Goal: Task Accomplishment & Management: Manage account settings

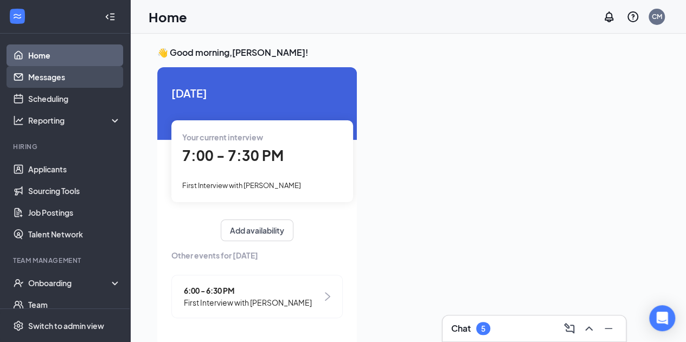
click at [63, 75] on link "Messages" at bounding box center [74, 77] width 93 height 22
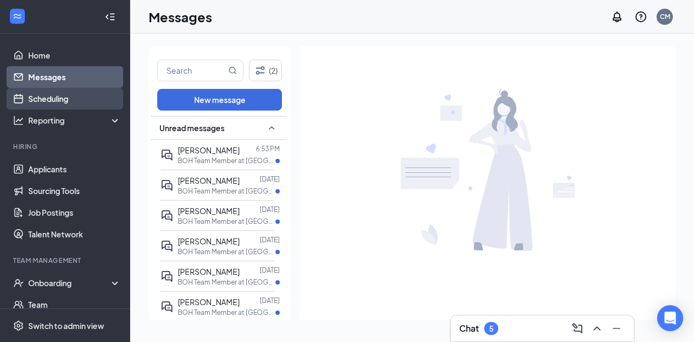
click at [53, 96] on link "Scheduling" at bounding box center [74, 99] width 93 height 22
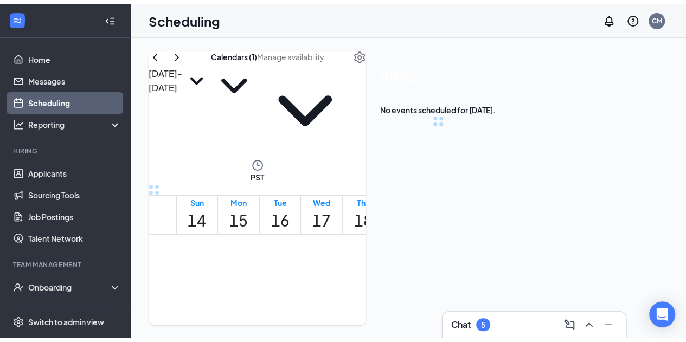
scroll to position [533, 0]
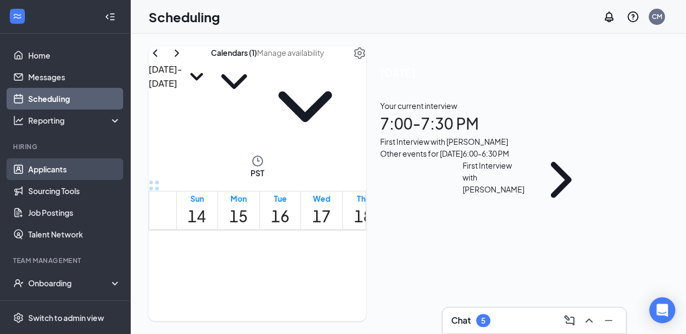
click at [50, 164] on link "Applicants" at bounding box center [74, 169] width 93 height 22
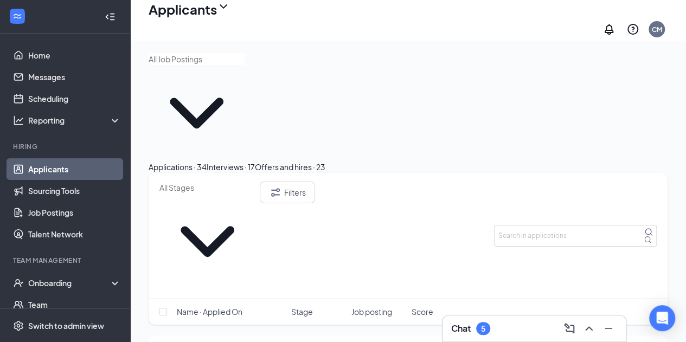
scroll to position [41, 0]
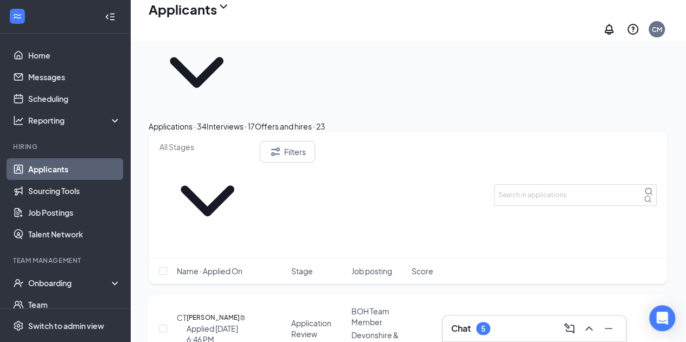
click at [255, 120] on div "Interviews · 17" at bounding box center [231, 126] width 48 height 12
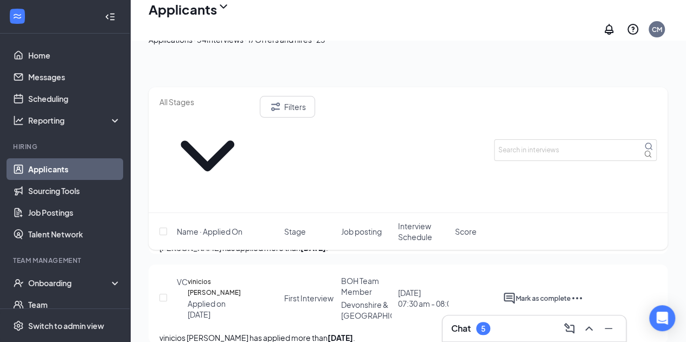
scroll to position [134, 0]
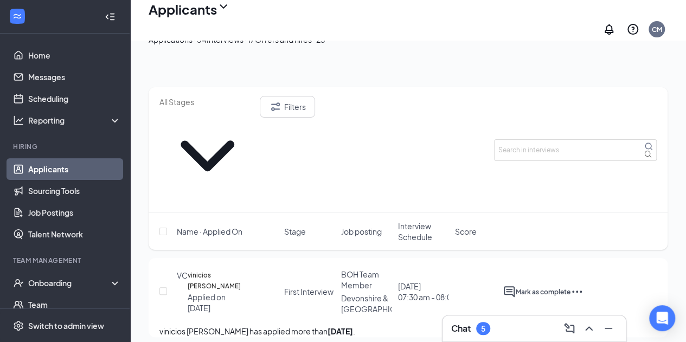
click at [428, 221] on span "Interview Schedule" at bounding box center [424, 232] width 53 height 22
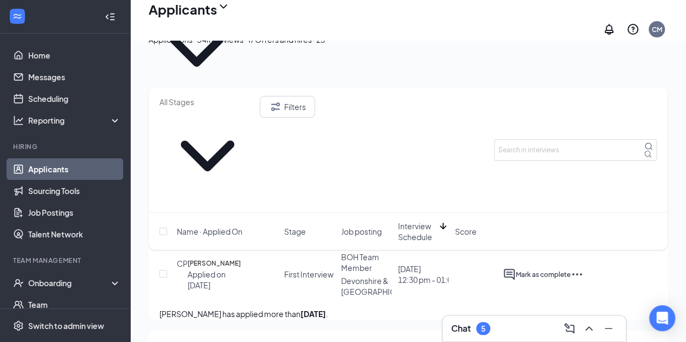
scroll to position [63, 0]
click at [0, 218] on ul "Applicants Sourcing Tools Job Postings Talent Network" at bounding box center [65, 201] width 130 height 87
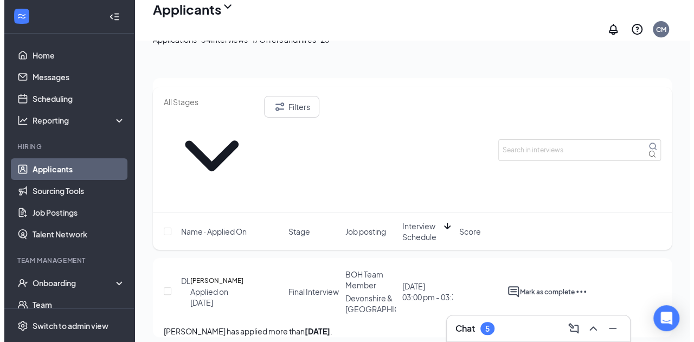
scroll to position [225, 0]
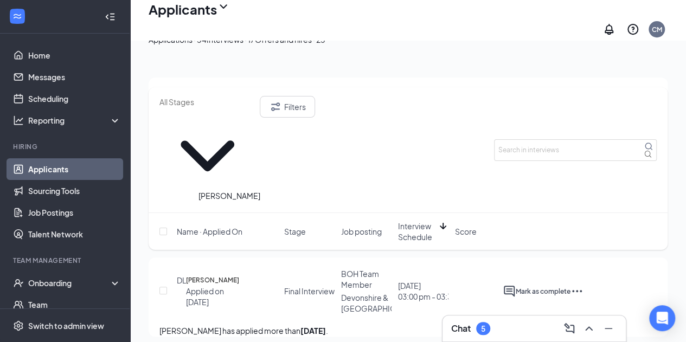
click at [221, 275] on h5 "[PERSON_NAME]" at bounding box center [212, 280] width 53 height 11
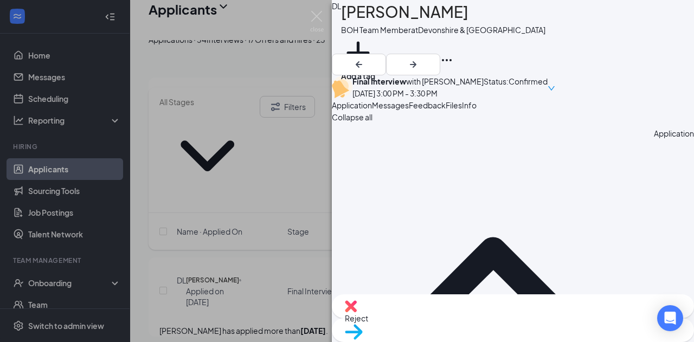
click at [452, 59] on icon "Ellipses" at bounding box center [447, 60] width 10 height 2
click at [502, 24] on div "[PERSON_NAME]" at bounding box center [443, 12] width 204 height 24
click at [214, 227] on div "DL [PERSON_NAME] BOH Team Member at [GEOGRAPHIC_DATA] & Reseda Add a tag Final …" at bounding box center [347, 171] width 694 height 342
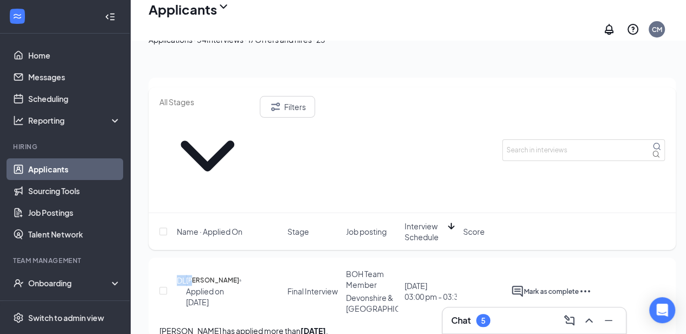
drag, startPoint x: 216, startPoint y: 221, endPoint x: 263, endPoint y: 182, distance: 62.0
click at [218, 275] on h5 "[PERSON_NAME]" at bounding box center [212, 280] width 53 height 11
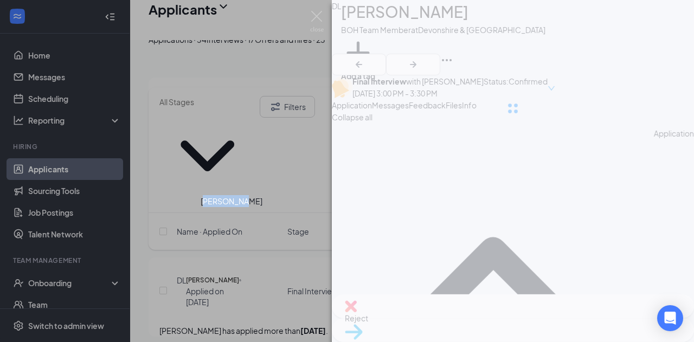
drag, startPoint x: 238, startPoint y: 203, endPoint x: 211, endPoint y: 204, distance: 27.1
click at [211, 204] on div "[PERSON_NAME]" at bounding box center [232, 201] width 62 height 12
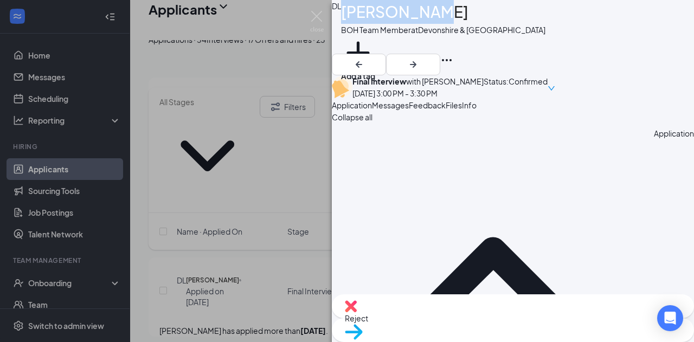
drag, startPoint x: 457, startPoint y: 16, endPoint x: 364, endPoint y: 27, distance: 93.9
click at [364, 27] on div "DL [PERSON_NAME] BOH Team Member at [GEOGRAPHIC_DATA] & Reseda Add a tag" at bounding box center [513, 27] width 362 height 54
copy div "[PERSON_NAME]"
click at [453, 54] on icon "Ellipses" at bounding box center [446, 60] width 13 height 13
click at [286, 117] on div "DL [PERSON_NAME] BOH Team Member at [GEOGRAPHIC_DATA] & Reseda Add a tag Final …" at bounding box center [347, 171] width 694 height 342
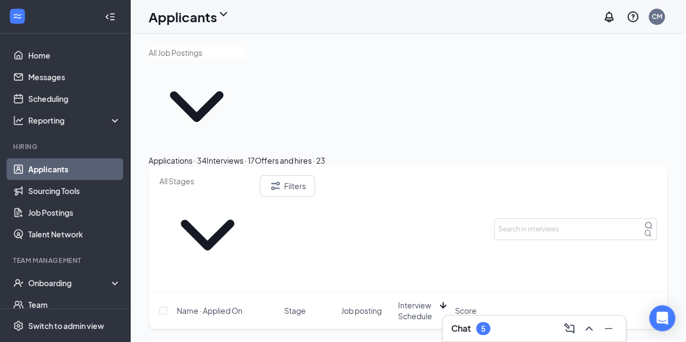
click at [365, 292] on div "Name · Applied On Stage Job posting Interview Schedule Score" at bounding box center [408, 310] width 519 height 37
click at [207, 154] on div "Applications · 34" at bounding box center [178, 160] width 58 height 12
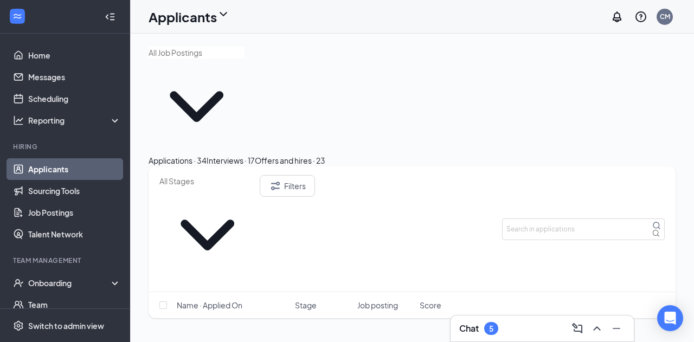
click at [255, 154] on button "Interviews · 17" at bounding box center [231, 160] width 48 height 12
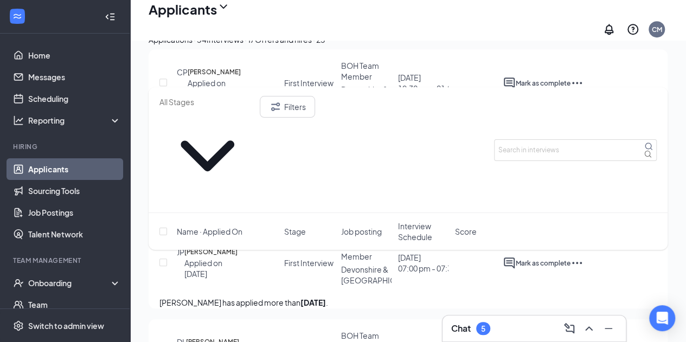
scroll to position [434, 0]
click at [583, 256] on icon "Ellipses" at bounding box center [576, 262] width 13 height 13
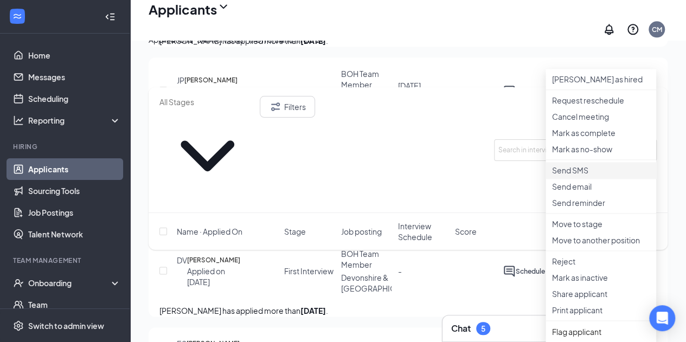
scroll to position [606, 0]
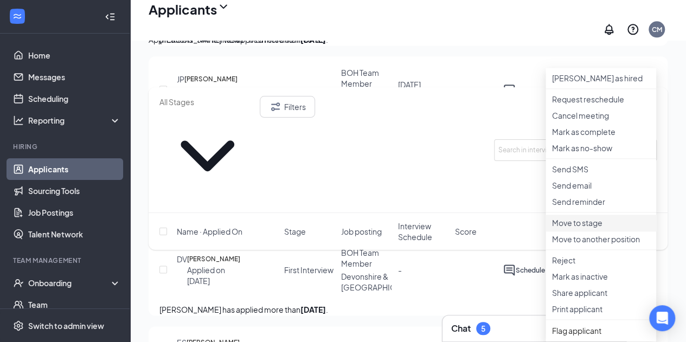
click at [601, 228] on p "Move to stage" at bounding box center [601, 222] width 98 height 11
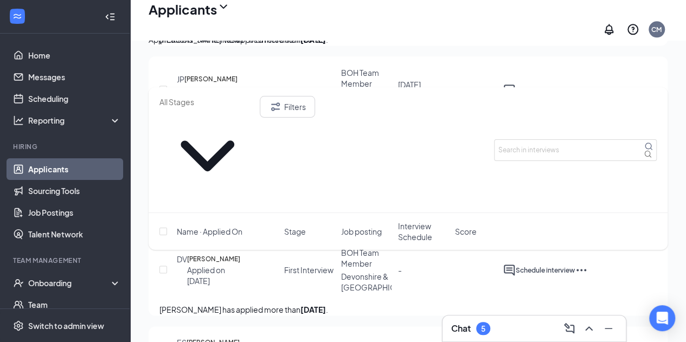
type input "Final Interview"
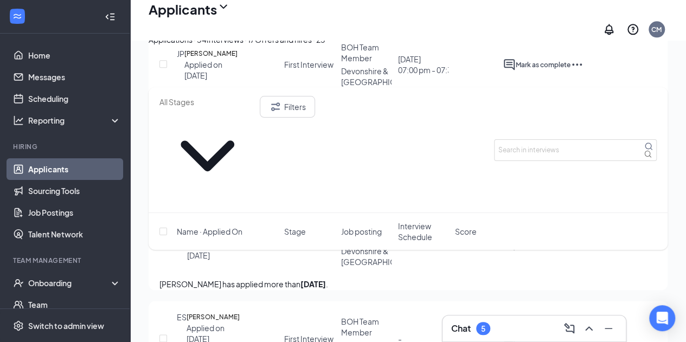
scroll to position [633, 0]
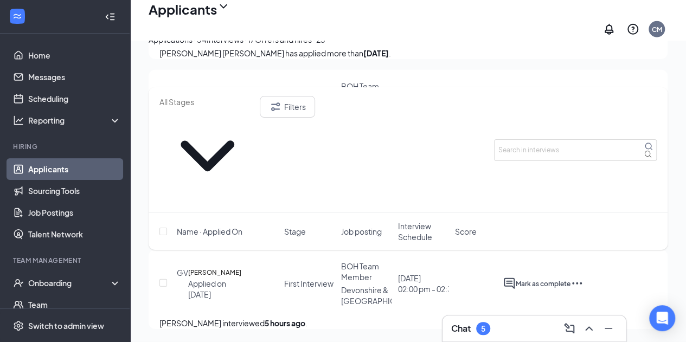
scroll to position [1622, 0]
click at [198, 46] on div "Applications · 34" at bounding box center [178, 40] width 58 height 12
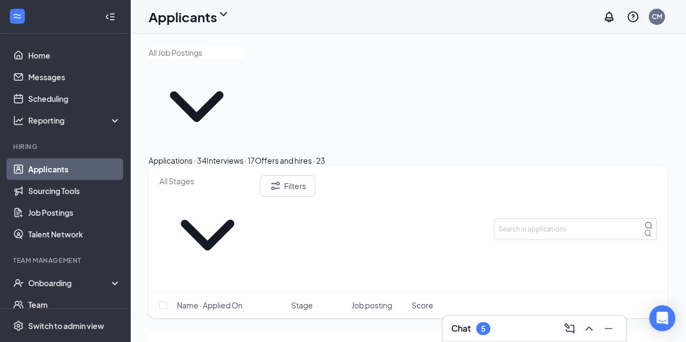
click at [209, 300] on span "Name · Applied On" at bounding box center [210, 305] width 66 height 11
click at [223, 300] on span "Name · Applied On" at bounding box center [210, 305] width 66 height 11
click at [255, 175] on input "text" at bounding box center [207, 181] width 96 height 12
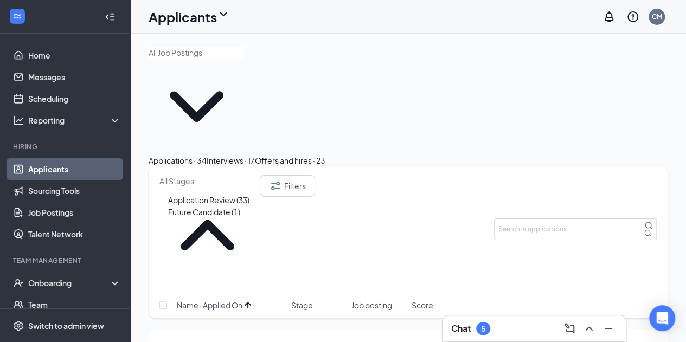
click at [229, 194] on div "Application Review (33)" at bounding box center [208, 200] width 81 height 12
type input "Application Review (33)"
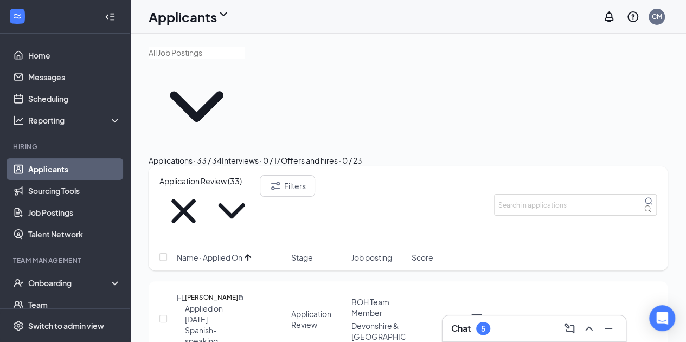
click at [298, 308] on div "Application Review" at bounding box center [318, 319] width 54 height 22
click at [244, 292] on icon "Document" at bounding box center [241, 297] width 6 height 11
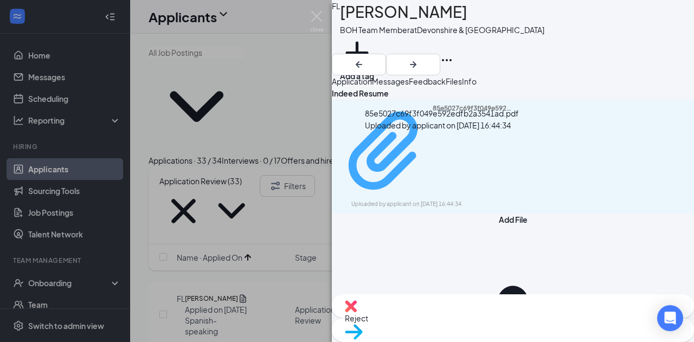
click at [433, 146] on div "85e5027c69f3f049e592edfb2a3541ad.pdf" at bounding box center [473, 151] width 81 height 94
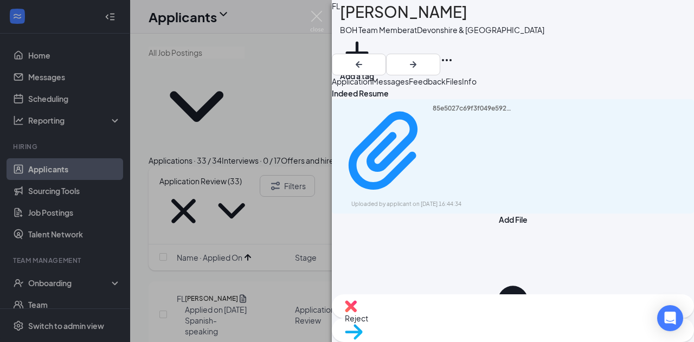
click at [409, 83] on span "Messages" at bounding box center [390, 81] width 37 height 10
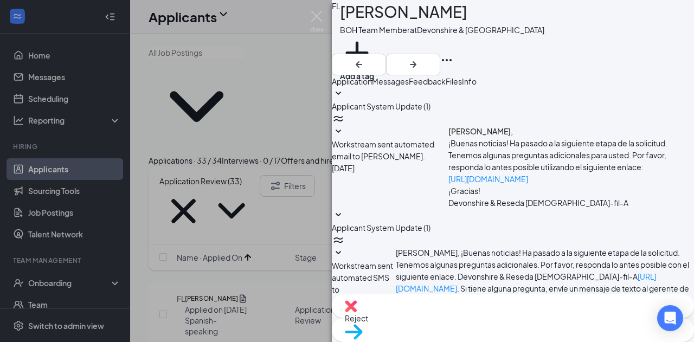
click at [367, 85] on span "Application" at bounding box center [352, 81] width 40 height 10
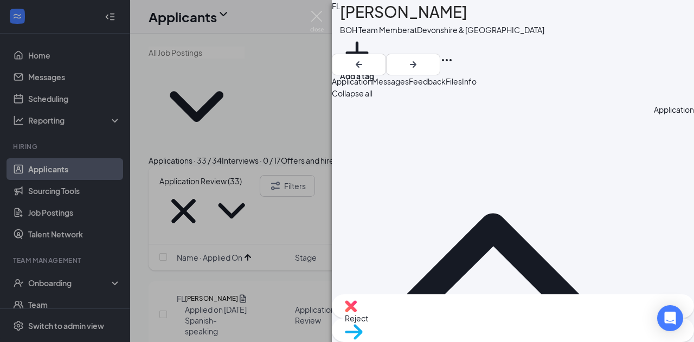
click at [409, 82] on span "Messages" at bounding box center [390, 81] width 37 height 10
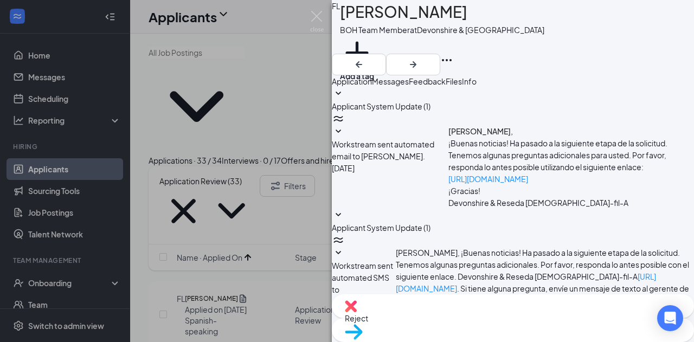
scroll to position [217, 0]
click at [476, 86] on span "Info" at bounding box center [469, 81] width 15 height 10
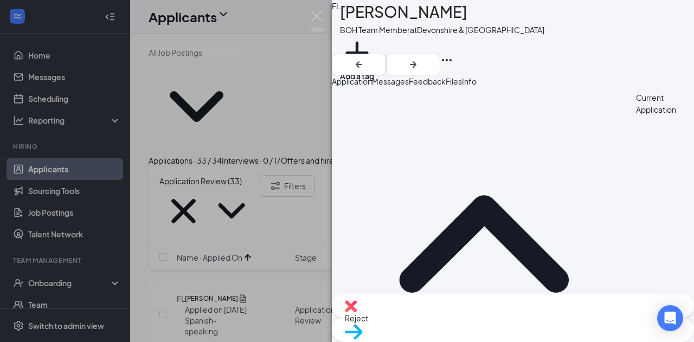
click at [460, 323] on span "Reject" at bounding box center [513, 318] width 336 height 12
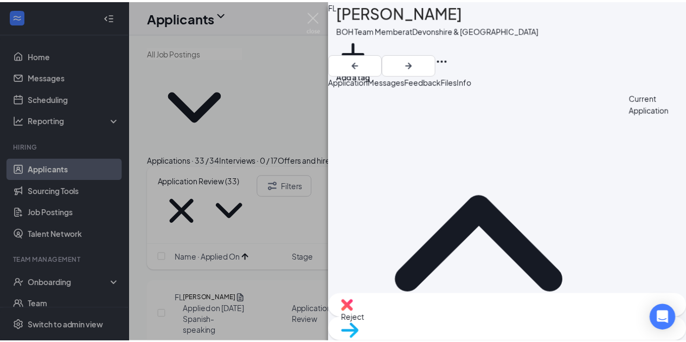
scroll to position [63, 0]
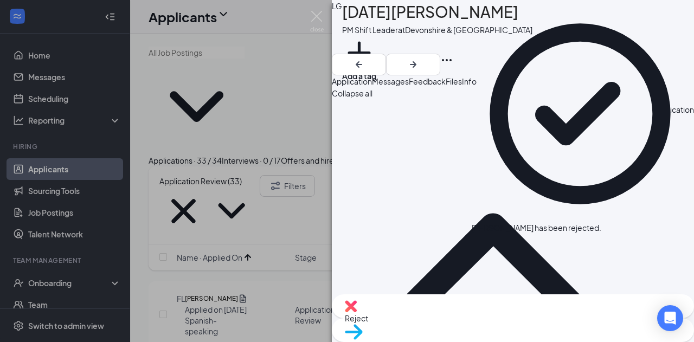
click at [257, 243] on div "LG [DATE][PERSON_NAME] PM Shift Leader at [GEOGRAPHIC_DATA] & Reseda Add a tag …" at bounding box center [347, 171] width 694 height 342
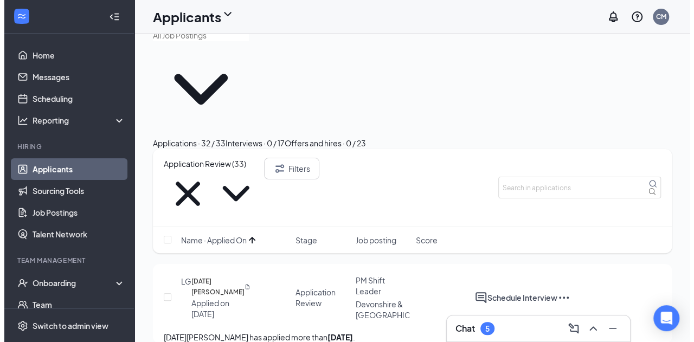
scroll to position [21, 0]
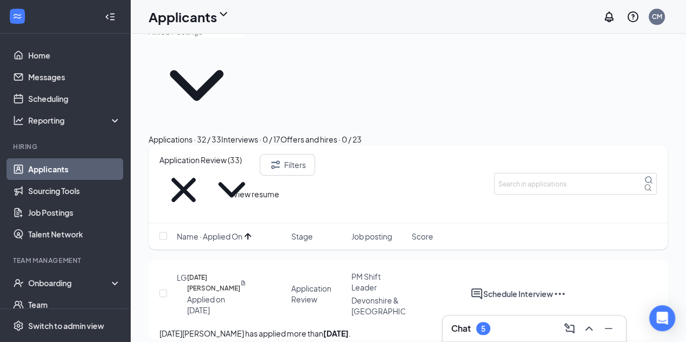
click at [246, 272] on icon "Document" at bounding box center [243, 283] width 6 height 22
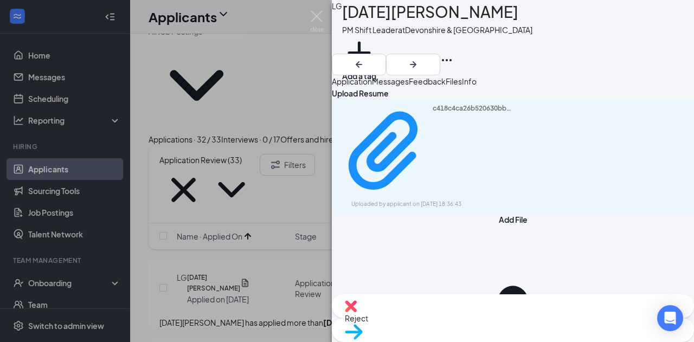
click at [359, 86] on span "Application" at bounding box center [352, 81] width 40 height 10
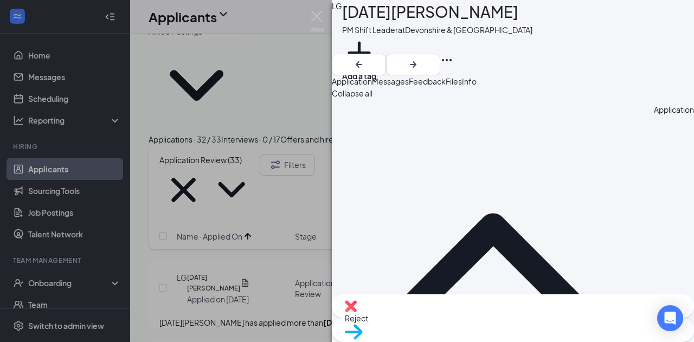
click at [462, 83] on span "Files" at bounding box center [454, 81] width 16 height 10
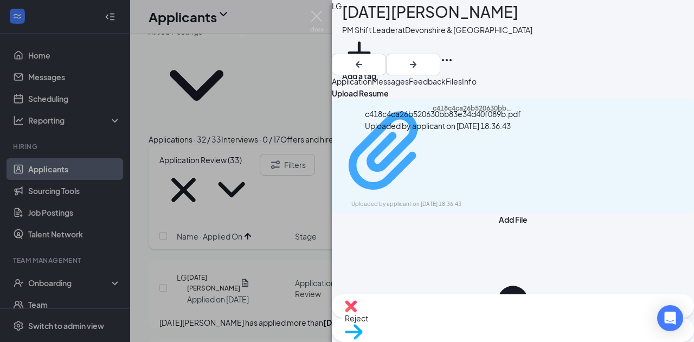
click at [433, 149] on div "c418c4ca26b520630bb83e34d40f089b.pdf" at bounding box center [473, 151] width 81 height 94
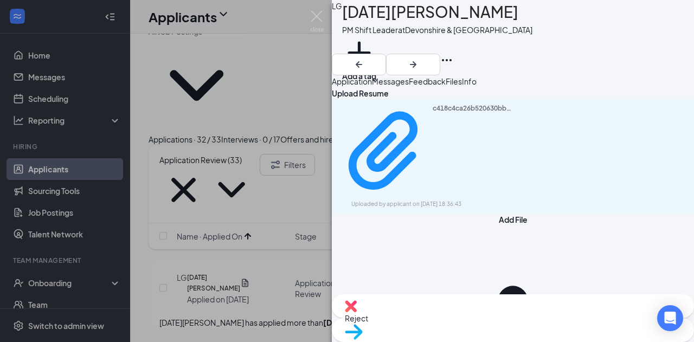
click at [289, 226] on div "LG [DATE][PERSON_NAME] PM Shift Leader at [GEOGRAPHIC_DATA] & Reseda Add a tag …" at bounding box center [347, 171] width 694 height 342
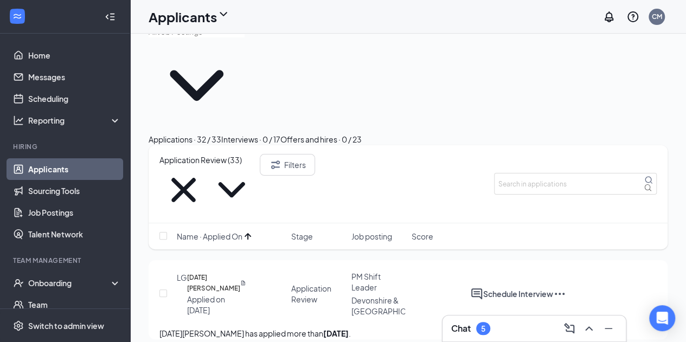
click at [309, 283] on div "Application Review" at bounding box center [318, 294] width 54 height 22
click at [216, 271] on div "LG [DATE][PERSON_NAME] Applied on [DATE] Application Review PM Shift Leader Dev…" at bounding box center [407, 299] width 497 height 56
click at [217, 272] on h5 "[DATE][PERSON_NAME]" at bounding box center [213, 283] width 53 height 22
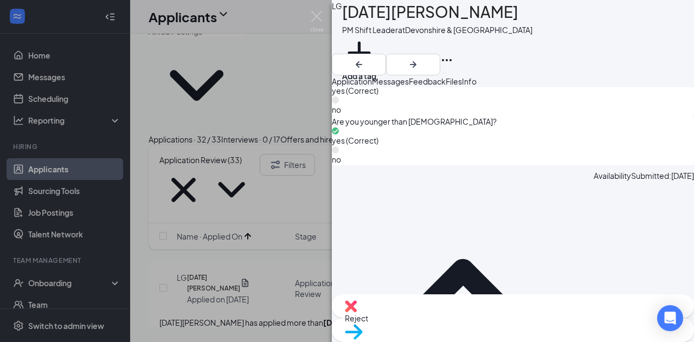
scroll to position [921, 0]
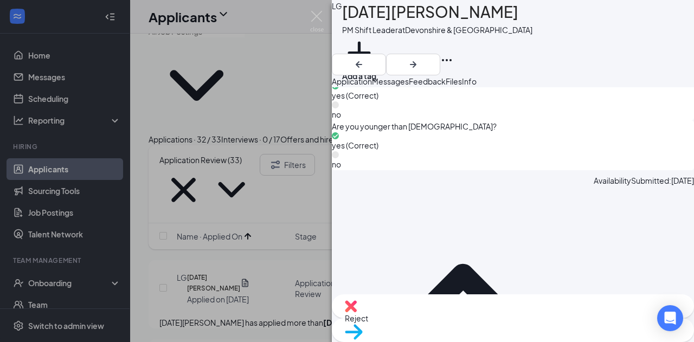
click at [448, 318] on div "Reject" at bounding box center [513, 306] width 362 height 24
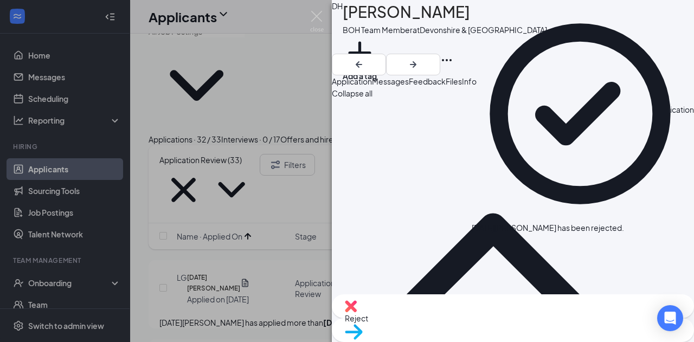
click at [257, 224] on div "DH [PERSON_NAME] BOH Team Member at [GEOGRAPHIC_DATA] & Reseda Add a tag Applic…" at bounding box center [347, 171] width 694 height 342
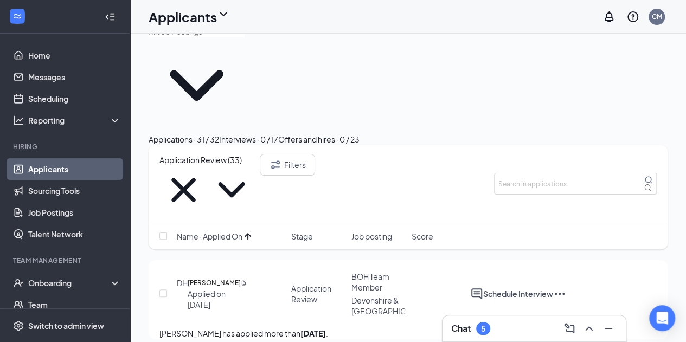
scroll to position [24, 0]
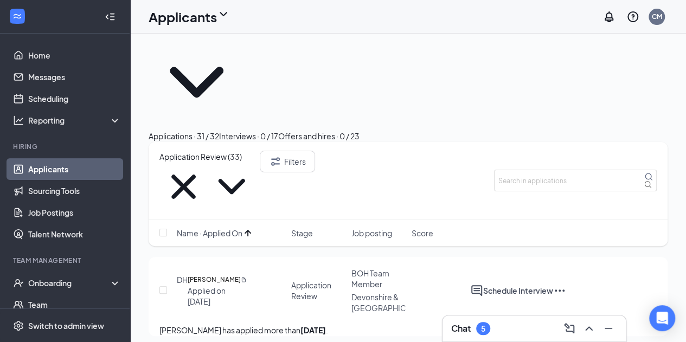
click at [566, 284] on icon "Ellipses" at bounding box center [559, 290] width 13 height 13
click at [434, 268] on div "DH [PERSON_NAME] Applied on [DATE] Application Review BOH Team Member Devonshir…" at bounding box center [407, 296] width 497 height 56
click at [372, 268] on span "BOH Team Member" at bounding box center [370, 278] width 38 height 21
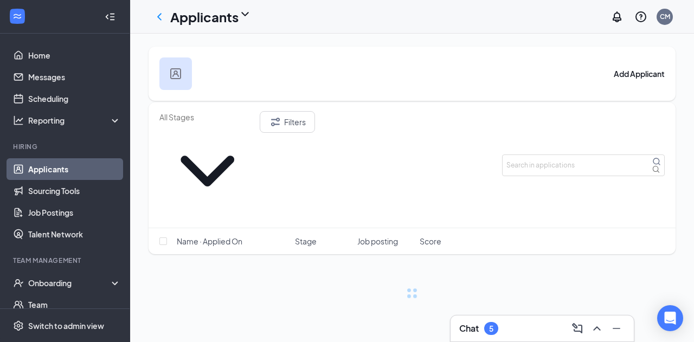
click at [372, 204] on div "Filters Name · Applied On Stage Job posting Score" at bounding box center [412, 200] width 527 height 196
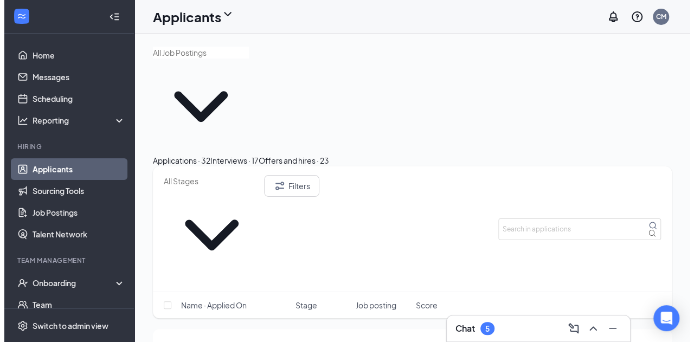
scroll to position [24, 0]
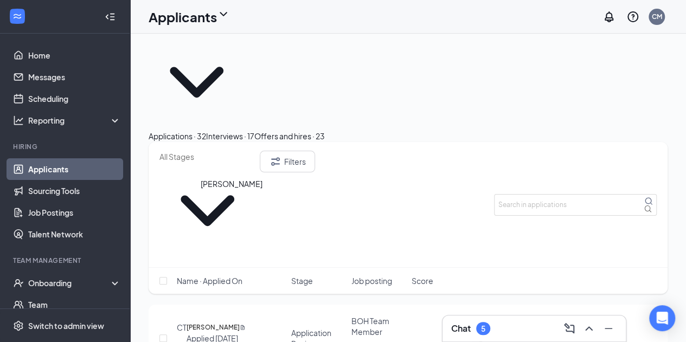
click at [228, 322] on h5 "[PERSON_NAME]" at bounding box center [212, 327] width 53 height 11
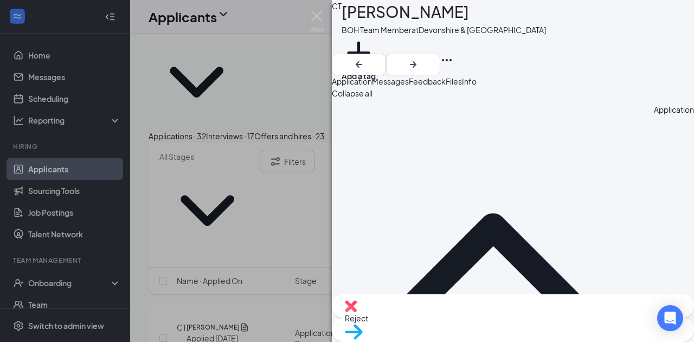
click at [259, 207] on div "CT [PERSON_NAME] BOH Team Member at [GEOGRAPHIC_DATA] & Reseda Add a tag Applic…" at bounding box center [347, 171] width 694 height 342
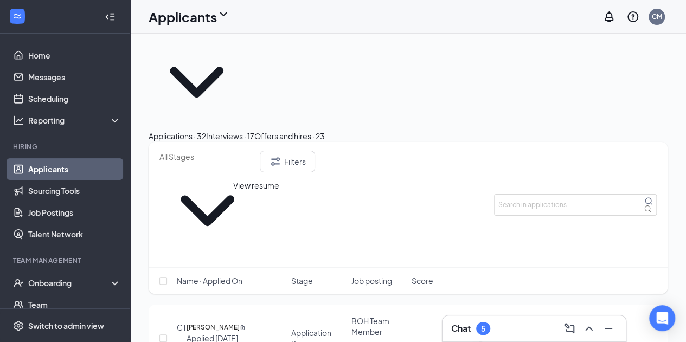
click at [246, 322] on icon "Document" at bounding box center [243, 327] width 6 height 11
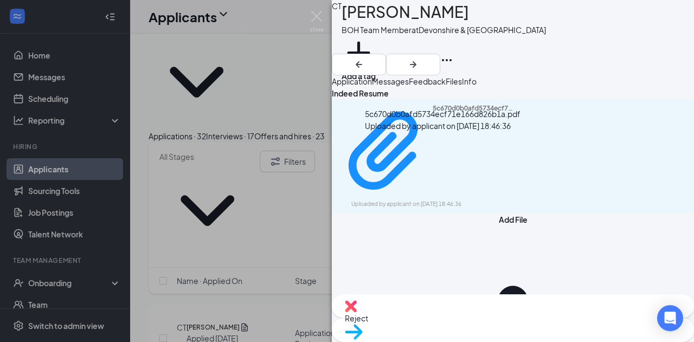
click at [454, 167] on div "Indeed Resume 5c670d0b0afd5734ecf71e166d826b1a.pdf Uploaded by applicant on [DA…" at bounding box center [513, 150] width 362 height 126
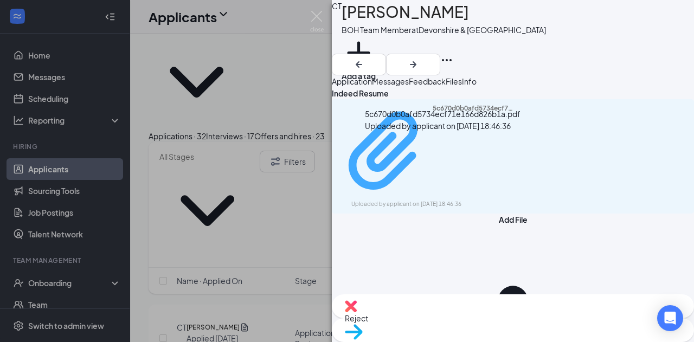
click at [449, 200] on div "Uploaded by applicant on [DATE] 18:46:36" at bounding box center [432, 204] width 163 height 9
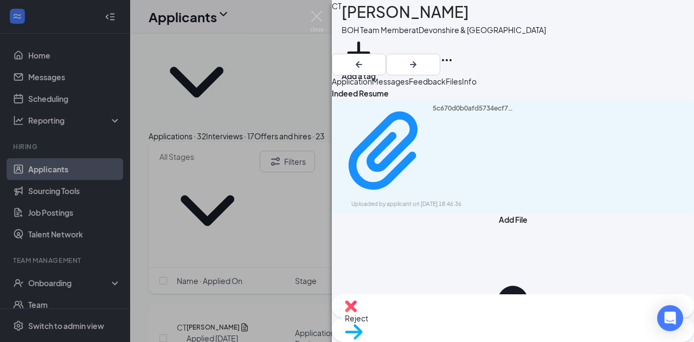
click at [372, 86] on span "Application" at bounding box center [352, 81] width 40 height 10
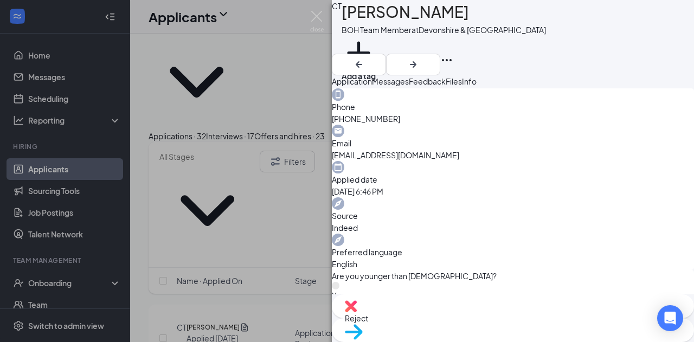
scroll to position [252, 0]
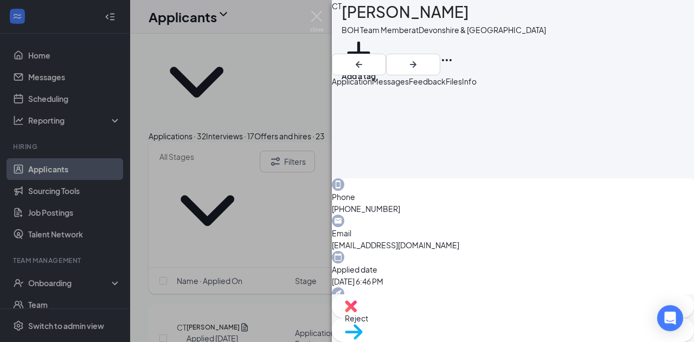
click at [357, 312] on img at bounding box center [351, 306] width 12 height 12
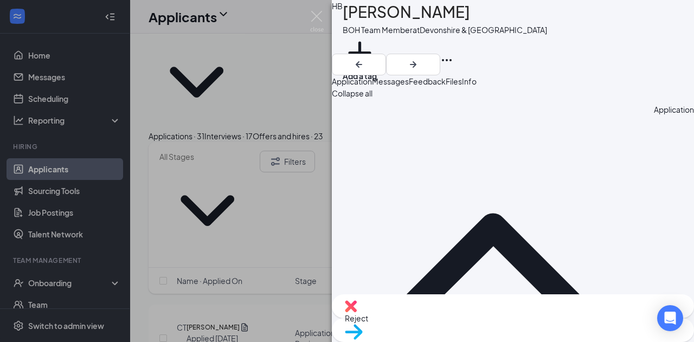
click at [284, 166] on div "HB [PERSON_NAME] BOH Team Member at [GEOGRAPHIC_DATA] & Reseda Add a tag Applic…" at bounding box center [347, 171] width 694 height 342
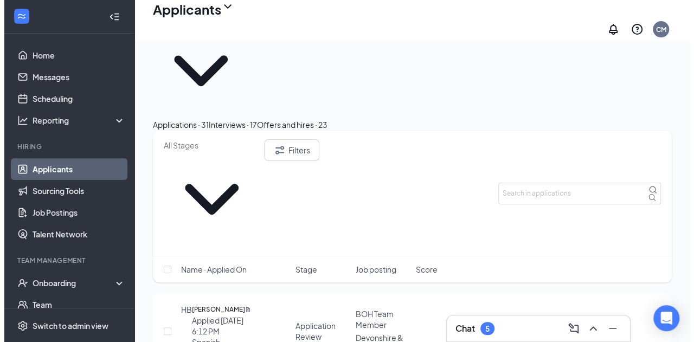
scroll to position [42, 0]
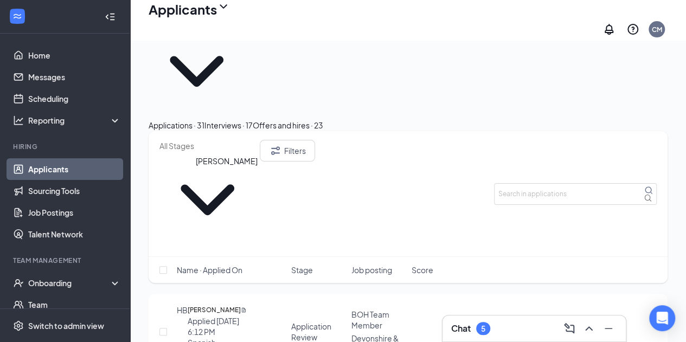
click at [222, 305] on h5 "[PERSON_NAME]" at bounding box center [214, 310] width 53 height 11
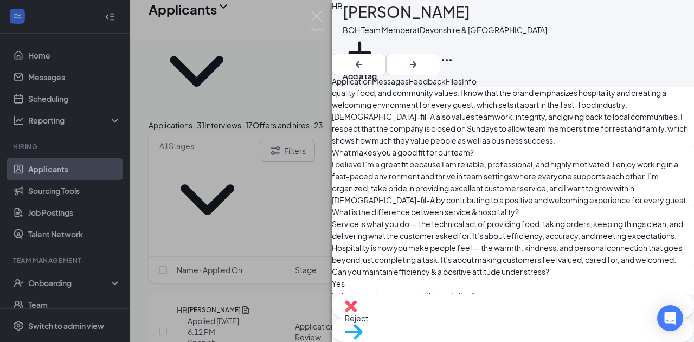
scroll to position [773, 0]
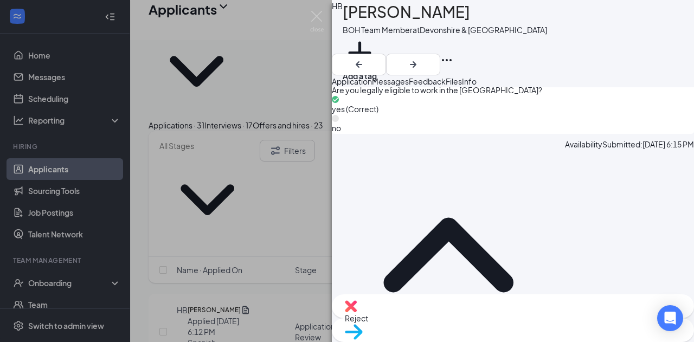
scroll to position [1156, 0]
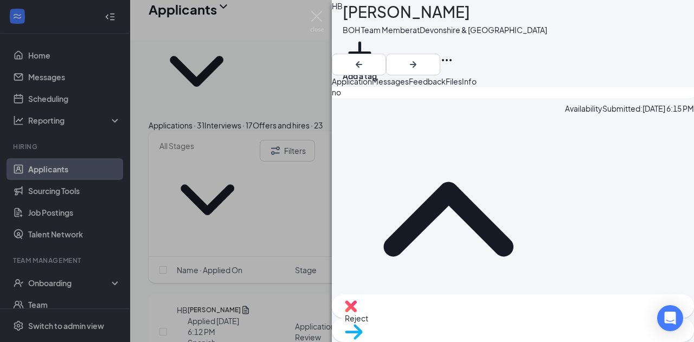
click at [534, 318] on div "Move to stage" at bounding box center [513, 330] width 362 height 24
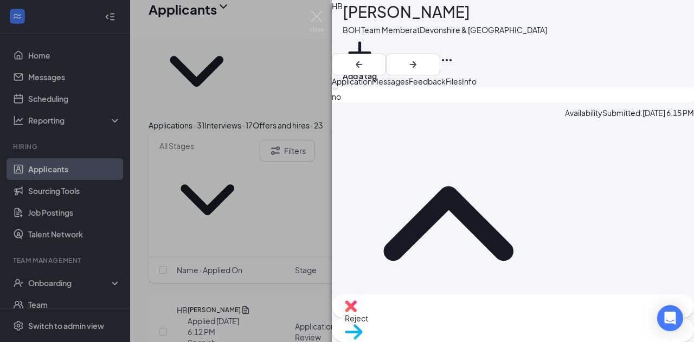
type input "First Interview"
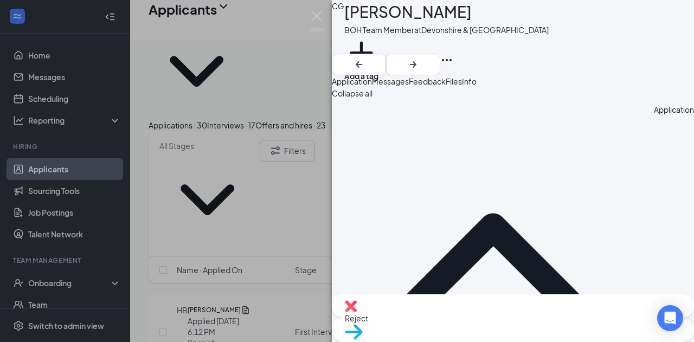
click at [247, 212] on div "CG [PERSON_NAME] BOH Team Member at [GEOGRAPHIC_DATA] & Reseda Add a tag Applic…" at bounding box center [347, 171] width 694 height 342
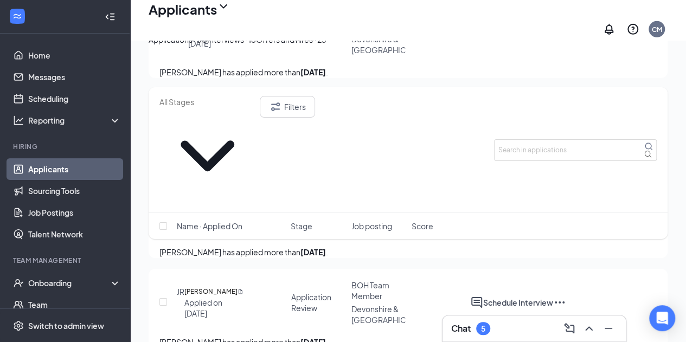
scroll to position [1415, 0]
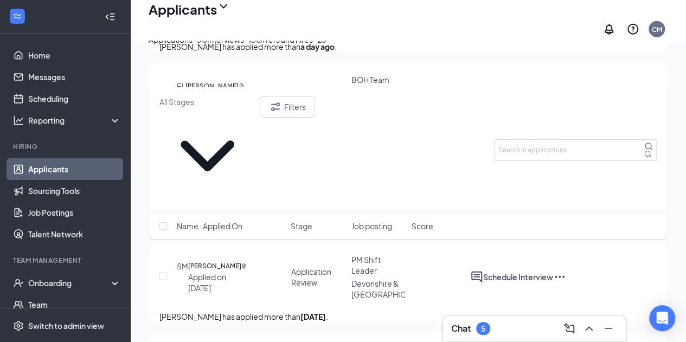
click at [366, 95] on span "BOH Team Member" at bounding box center [370, 85] width 38 height 21
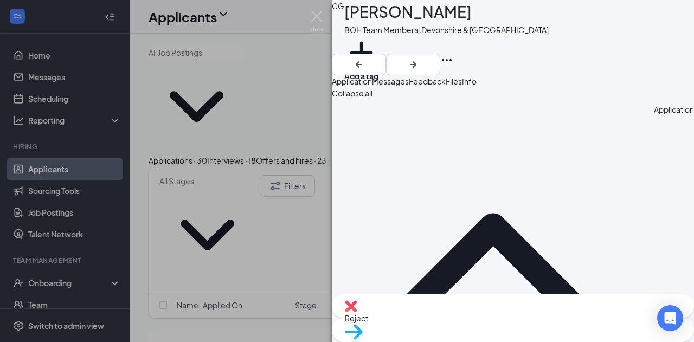
click at [219, 234] on div "CG [PERSON_NAME] BOH Team Member at [GEOGRAPHIC_DATA] & Reseda Add a tag Applic…" at bounding box center [347, 171] width 694 height 342
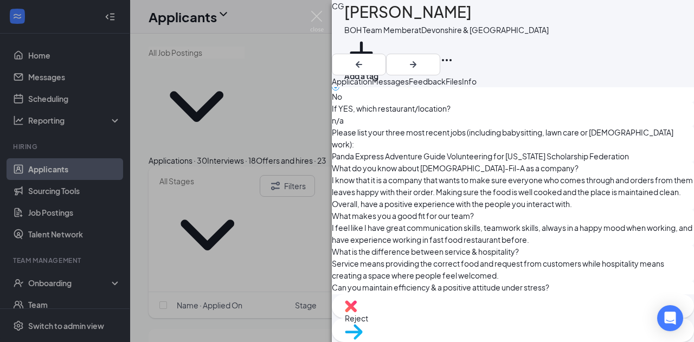
scroll to position [674, 0]
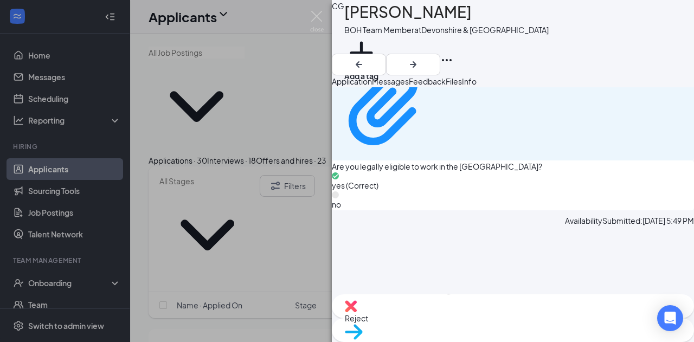
scroll to position [1084, 0]
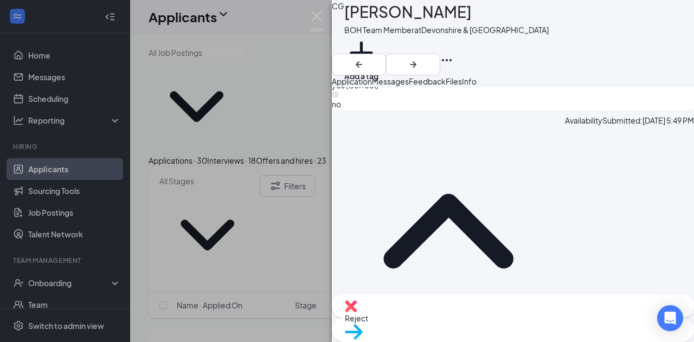
click at [443, 318] on div "Reject" at bounding box center [513, 306] width 362 height 24
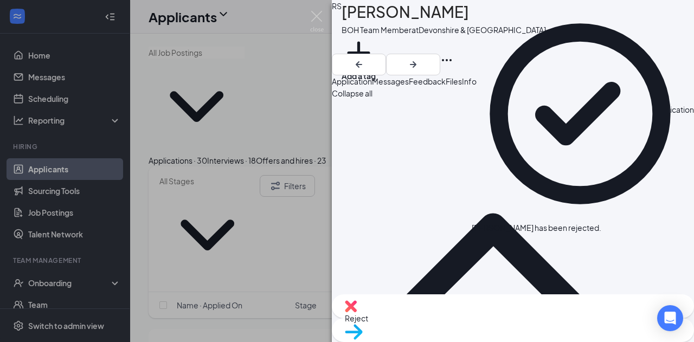
click at [253, 214] on div "[PERSON_NAME] BOH Team Member at [GEOGRAPHIC_DATA] & Reseda Add a tag Applicati…" at bounding box center [347, 171] width 694 height 342
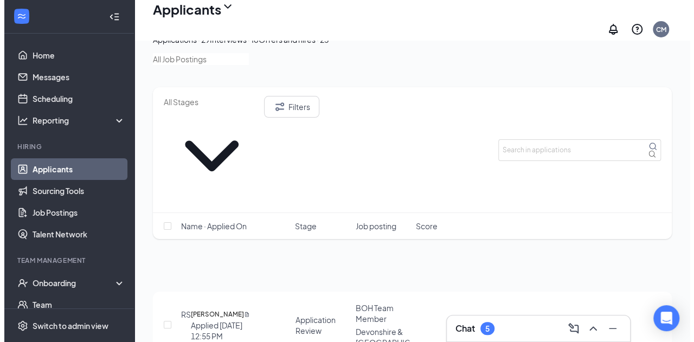
scroll to position [169, 0]
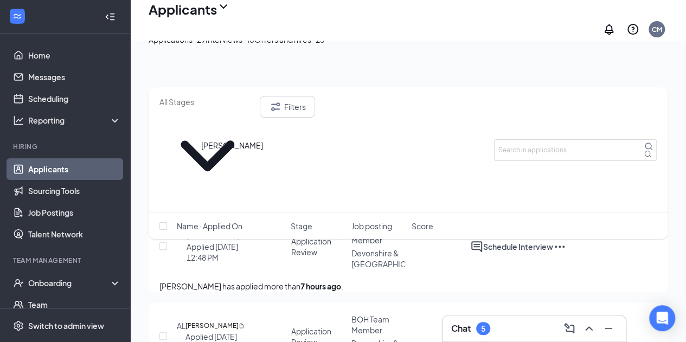
click at [227, 230] on h5 "[PERSON_NAME]" at bounding box center [212, 235] width 53 height 11
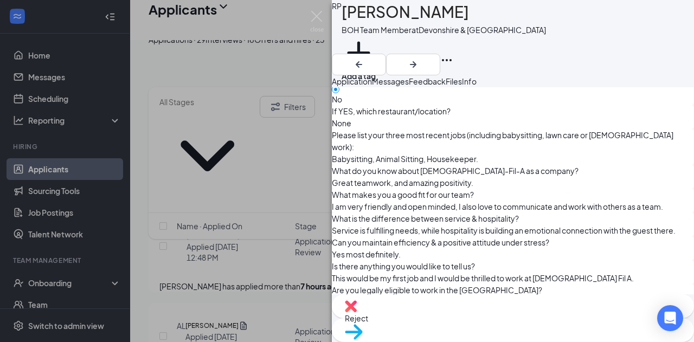
scroll to position [674, 0]
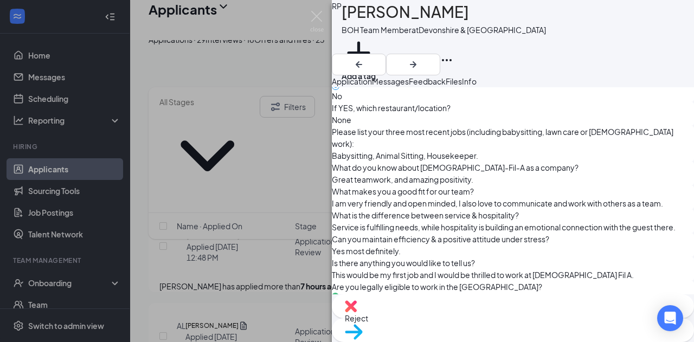
click at [357, 312] on img at bounding box center [351, 306] width 12 height 12
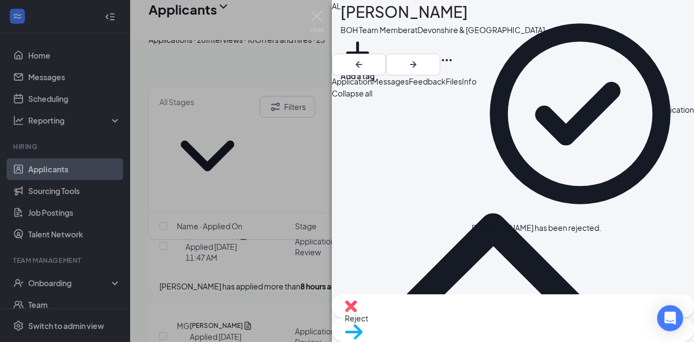
click at [283, 192] on div "AL [PERSON_NAME] BOH Team Member at [GEOGRAPHIC_DATA] & Reseda Add a tag Applic…" at bounding box center [347, 171] width 694 height 342
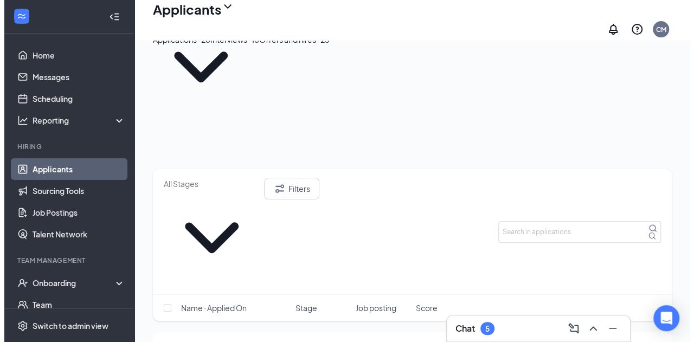
scroll to position [47, 0]
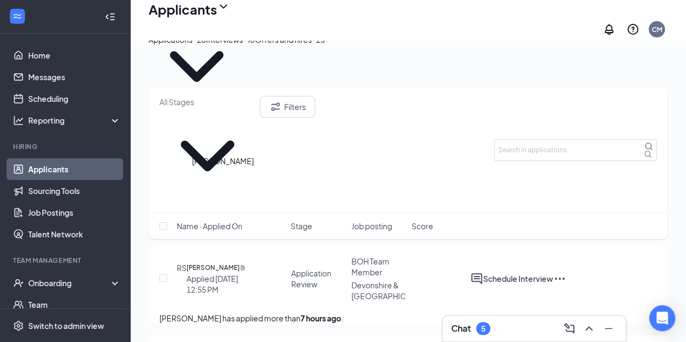
click at [216, 262] on h5 "[PERSON_NAME]" at bounding box center [212, 267] width 53 height 11
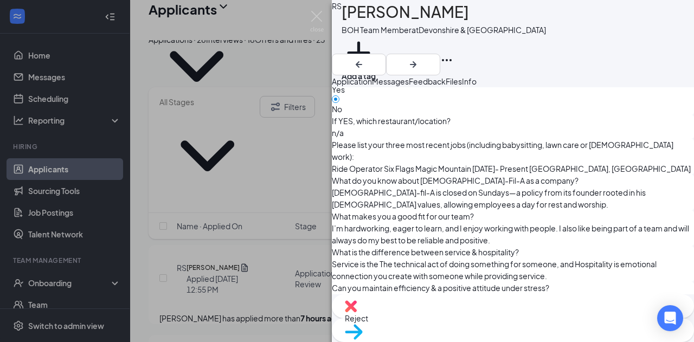
scroll to position [662, 0]
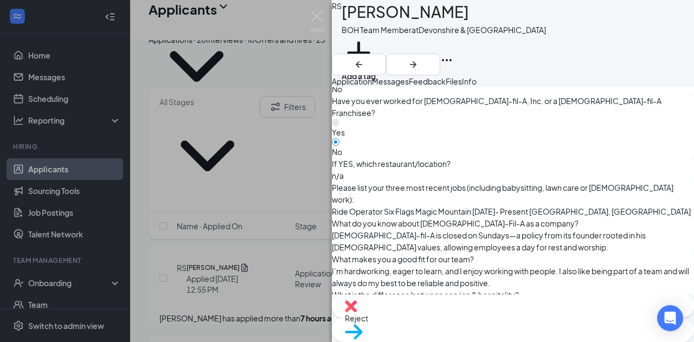
scroll to position [615, 0]
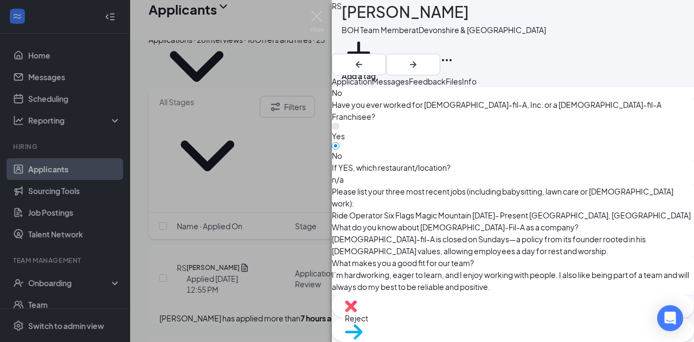
click at [451, 317] on span "Reject" at bounding box center [513, 318] width 336 height 12
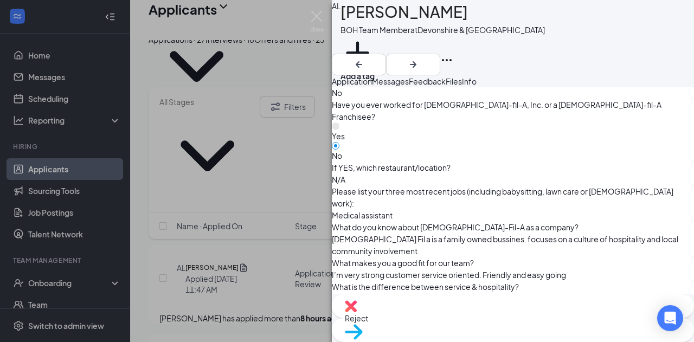
click at [224, 175] on div "AL [PERSON_NAME] BOH Team Member at [GEOGRAPHIC_DATA] & Reseda Add a tag Applic…" at bounding box center [347, 171] width 694 height 342
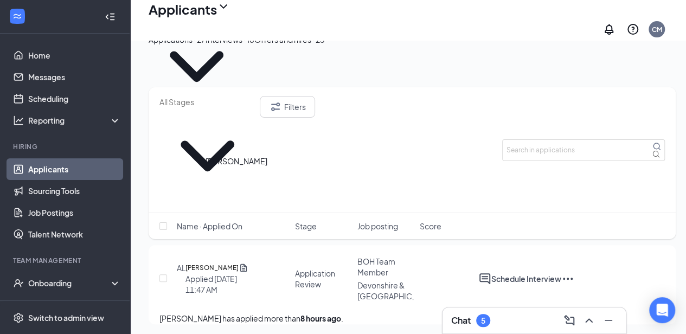
click at [236, 262] on h5 "[PERSON_NAME]" at bounding box center [211, 267] width 53 height 11
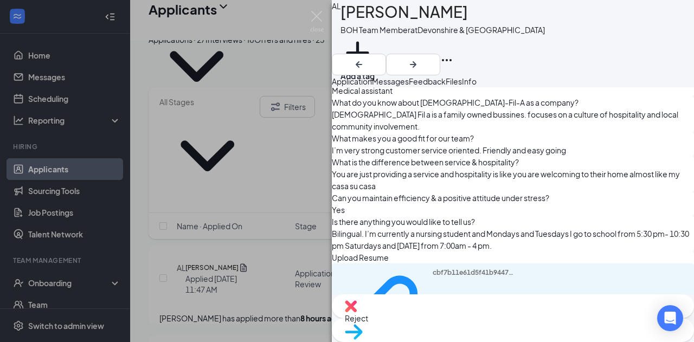
scroll to position [727, 0]
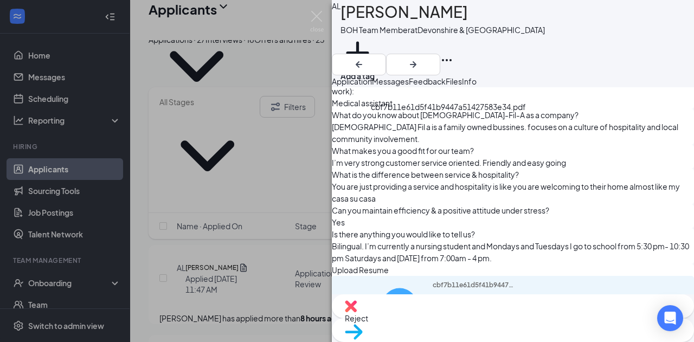
click at [448, 281] on div "cbf7b11e61d5f41b9447a51427583e34.pdf" at bounding box center [473, 328] width 81 height 94
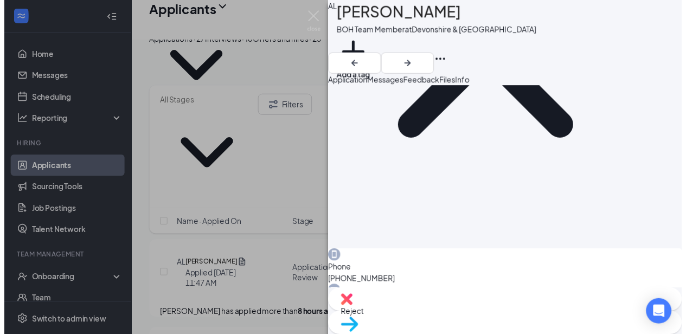
scroll to position [0, 0]
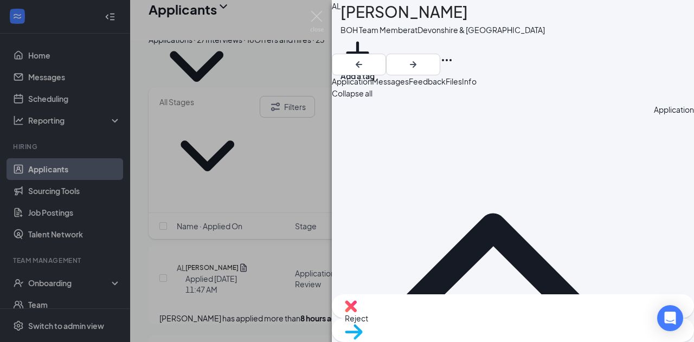
click at [547, 340] on span "Move to stage" at bounding box center [513, 346] width 336 height 12
type input "Future Candidate (next stage)"
click at [452, 317] on span "Reject" at bounding box center [513, 318] width 336 height 12
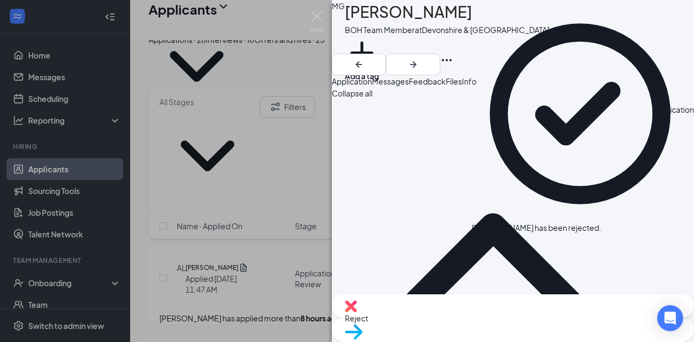
click at [212, 235] on div "MG [PERSON_NAME] BOH Team Member at [GEOGRAPHIC_DATA] & Reseda Add a tag Applic…" at bounding box center [347, 171] width 694 height 342
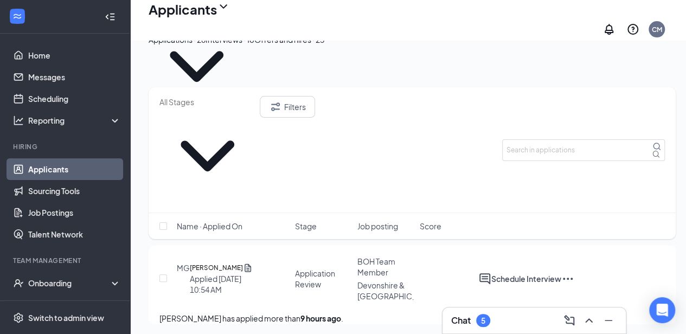
click at [270, 312] on div "[PERSON_NAME] has applied more than 9 hours ago ." at bounding box center [411, 318] width 505 height 12
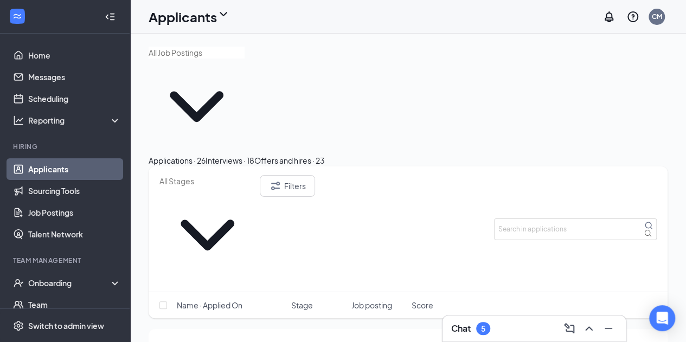
click at [169, 300] on div at bounding box center [164, 305] width 11 height 11
click at [158, 292] on div "Name · Applied On Stage Job posting Score" at bounding box center [408, 305] width 519 height 26
click at [160, 301] on input "checkbox" at bounding box center [163, 305] width 8 height 8
checkbox input "true"
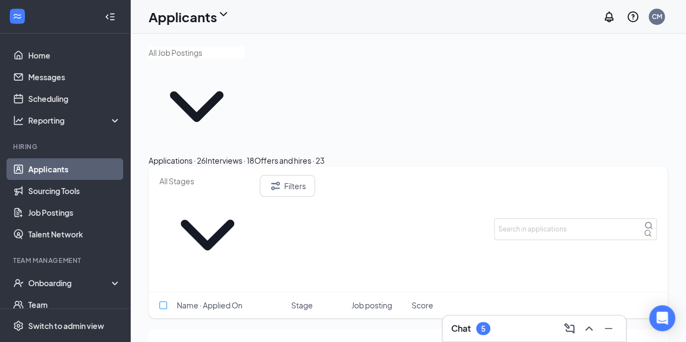
checkbox input "true"
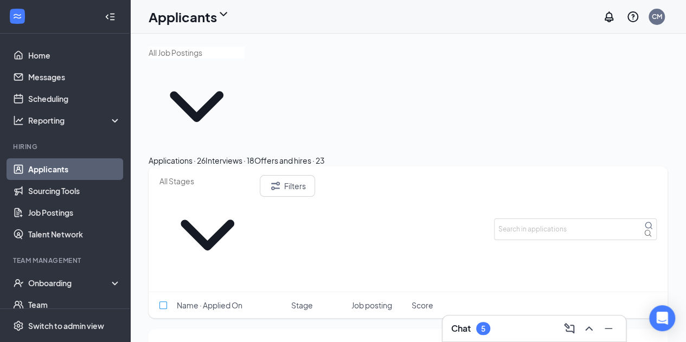
checkbox input "true"
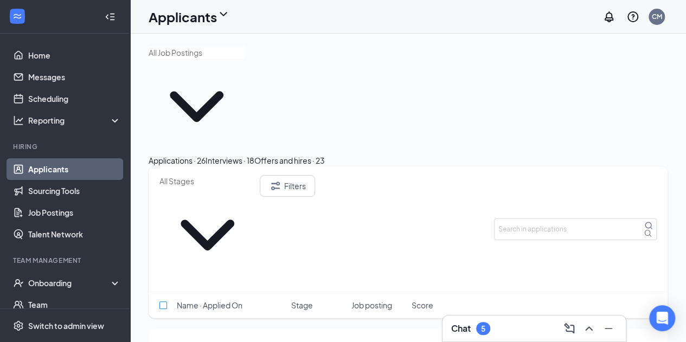
checkbox input "true"
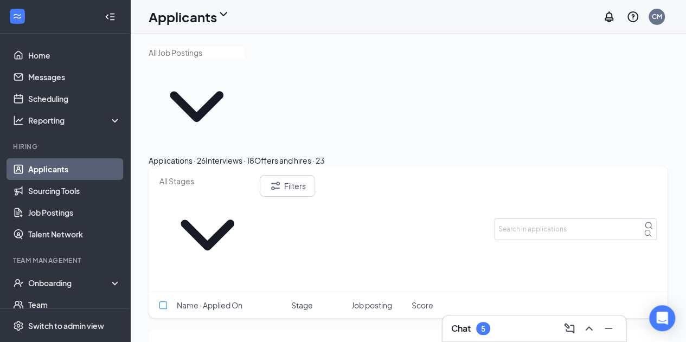
checkbox input "true"
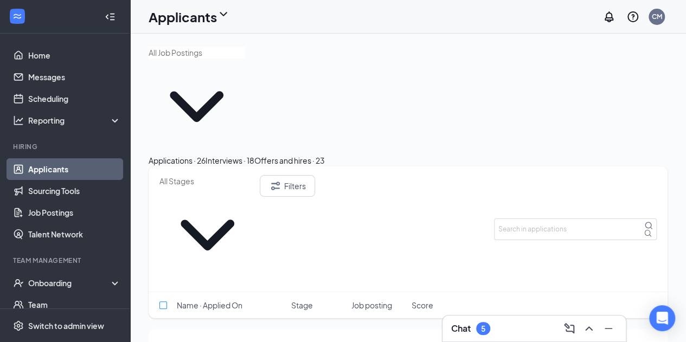
checkbox input "true"
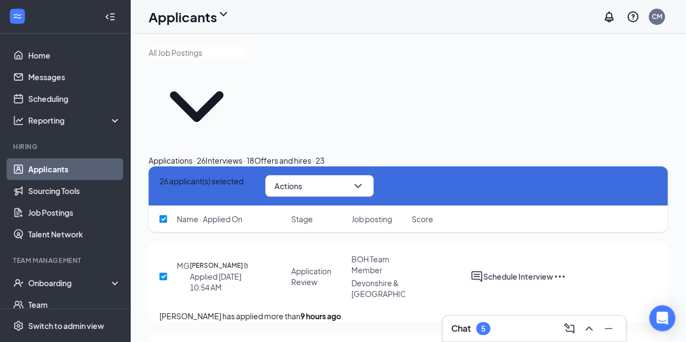
click at [166, 215] on input "checkbox" at bounding box center [163, 219] width 8 height 8
checkbox input "false"
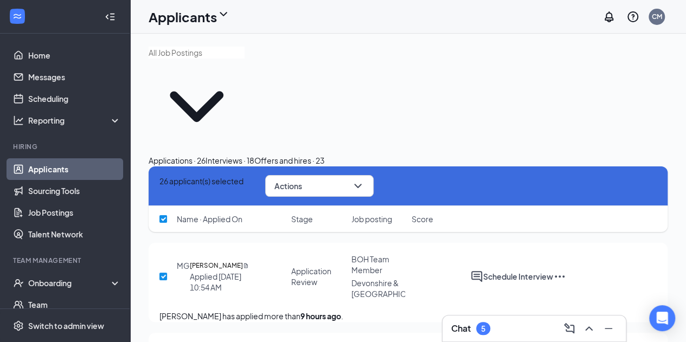
checkbox input "false"
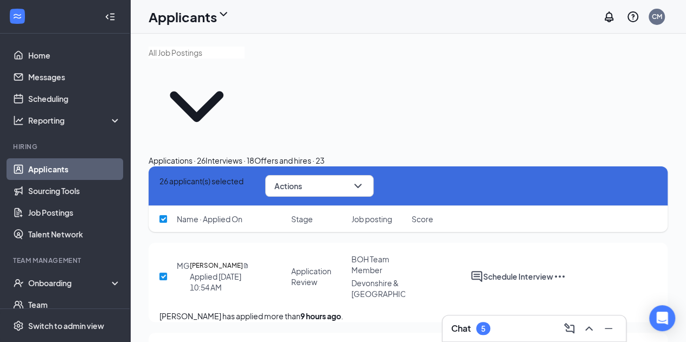
checkbox input "false"
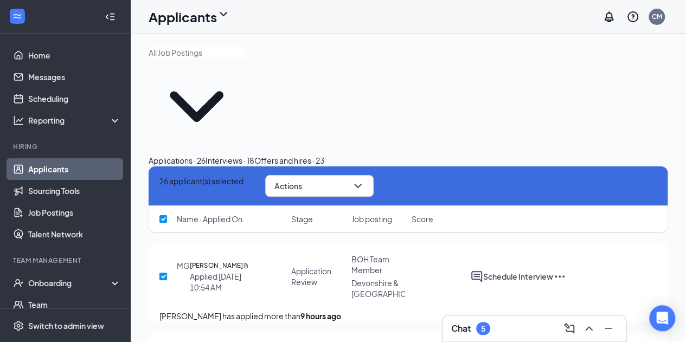
checkbox input "false"
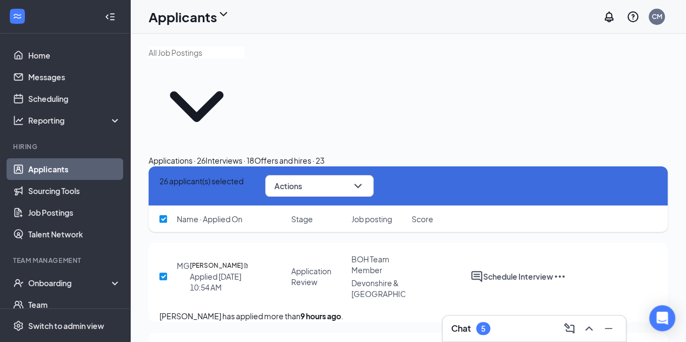
checkbox input "false"
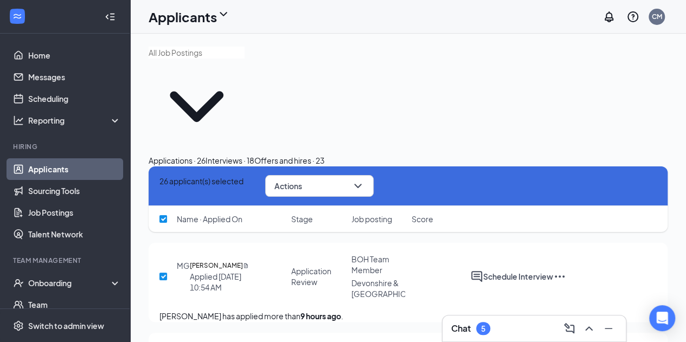
checkbox input "false"
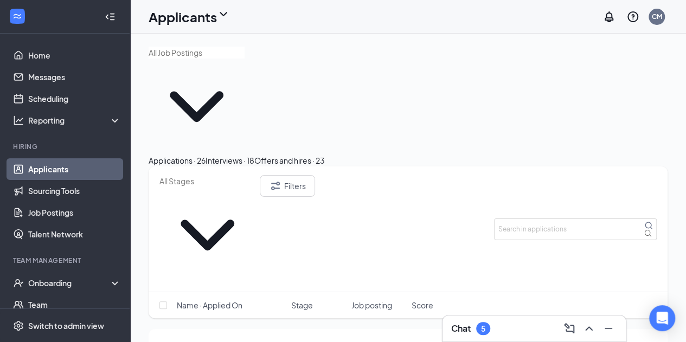
click at [154, 292] on div "Name · Applied On Stage Job posting Score" at bounding box center [408, 305] width 519 height 26
click at [173, 292] on div "Name · Applied On Stage Job posting Score" at bounding box center [408, 305] width 519 height 26
click at [222, 300] on span "Name · Applied On" at bounding box center [210, 305] width 66 height 11
click at [236, 175] on input "text" at bounding box center [207, 181] width 96 height 12
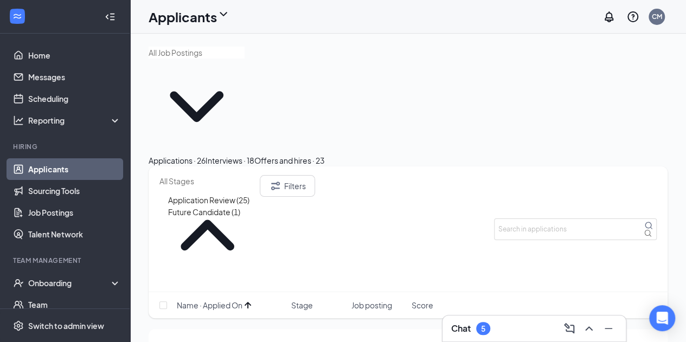
click at [218, 194] on div "Application Review (25)" at bounding box center [208, 200] width 81 height 12
type input "Application Review (25)"
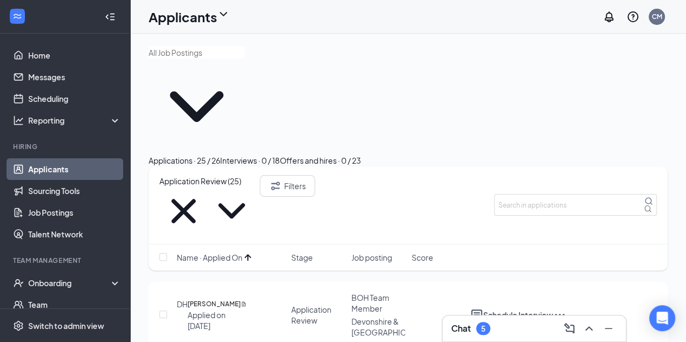
click at [254, 251] on icon "ArrowUp" at bounding box center [247, 257] width 13 height 13
click at [255, 252] on div "Name · Applied On" at bounding box center [231, 257] width 108 height 11
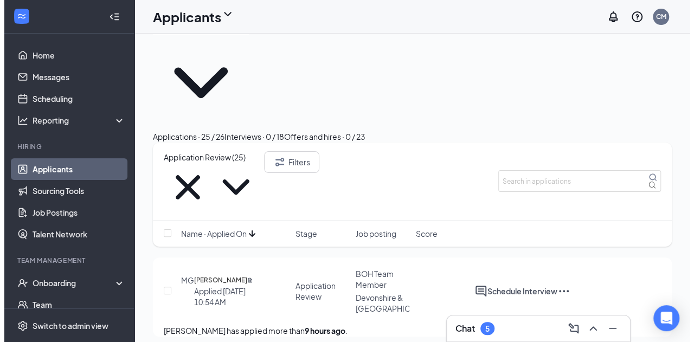
scroll to position [25, 0]
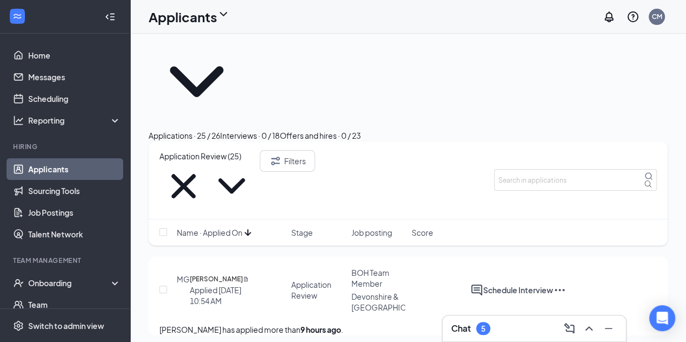
click at [254, 226] on icon "ArrowDown" at bounding box center [247, 232] width 13 height 13
click at [235, 274] on h5 "[PERSON_NAME]" at bounding box center [214, 279] width 53 height 11
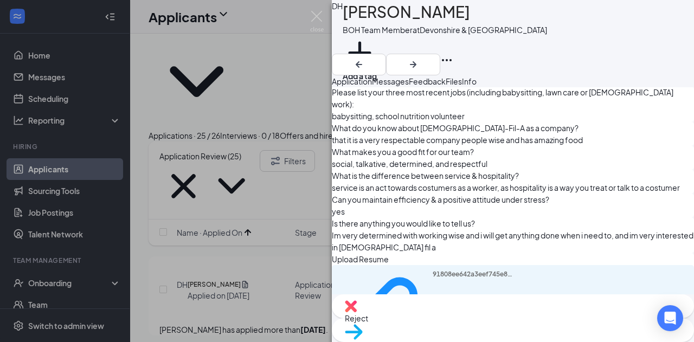
scroll to position [714, 0]
click at [433, 269] on div "91808ee642a3eef745e82f566ef22f20.pdf" at bounding box center [473, 316] width 81 height 94
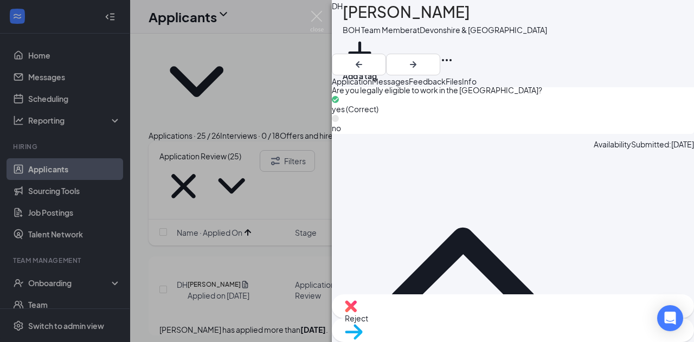
scroll to position [996, 0]
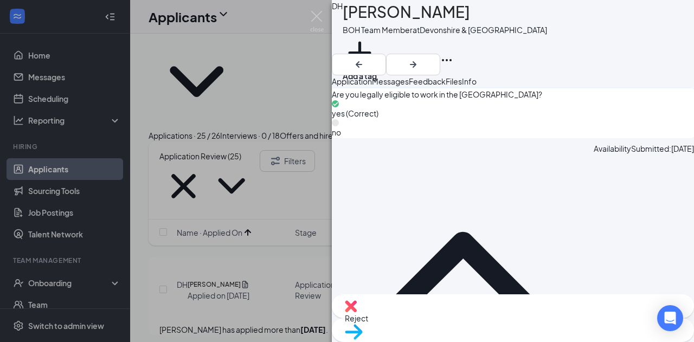
click at [453, 314] on div "Reject" at bounding box center [513, 306] width 362 height 24
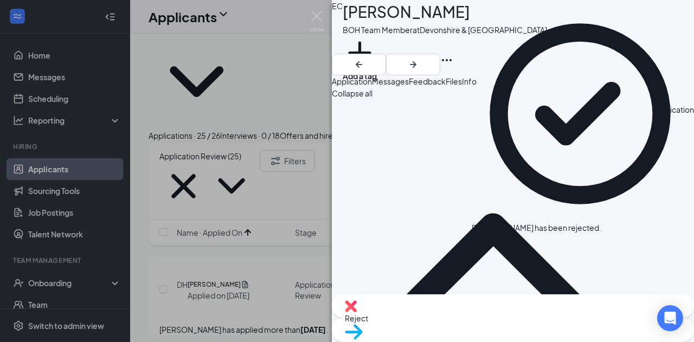
click at [601, 222] on icon "Cross" at bounding box center [601, 222] width 0 height 0
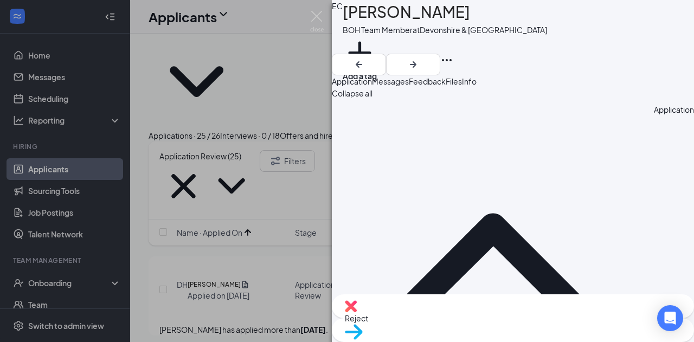
click at [293, 124] on div "EC [PERSON_NAME] BOH Team Member at [GEOGRAPHIC_DATA] & Reseda Add a tag Applic…" at bounding box center [347, 171] width 694 height 342
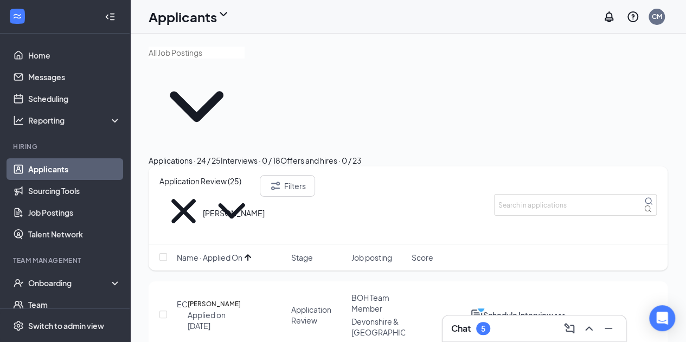
click at [218, 299] on h5 "[PERSON_NAME]" at bounding box center [214, 304] width 53 height 11
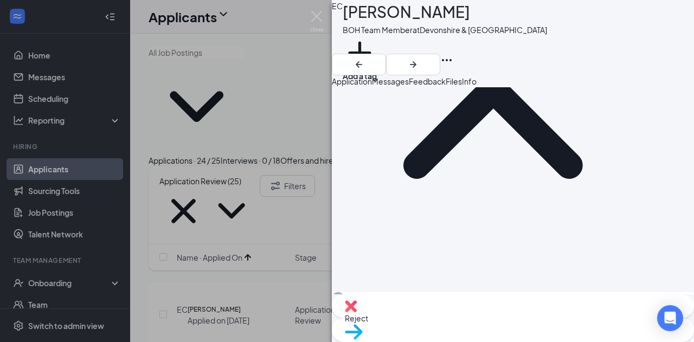
scroll to position [137, 0]
click at [453, 317] on span "Reject" at bounding box center [513, 318] width 336 height 12
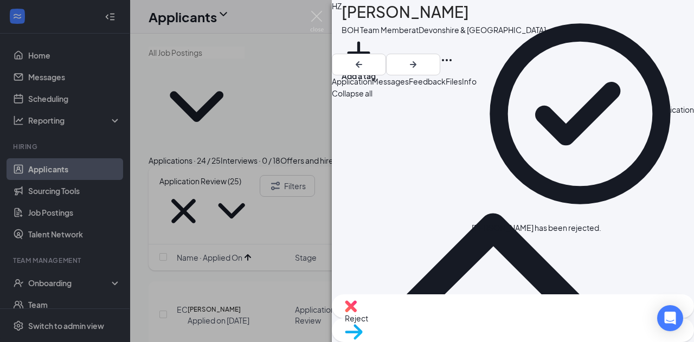
click at [311, 177] on div "HZ [PERSON_NAME] BOH Team Member at [GEOGRAPHIC_DATA] & Reseda Add a tag Applic…" at bounding box center [347, 171] width 694 height 342
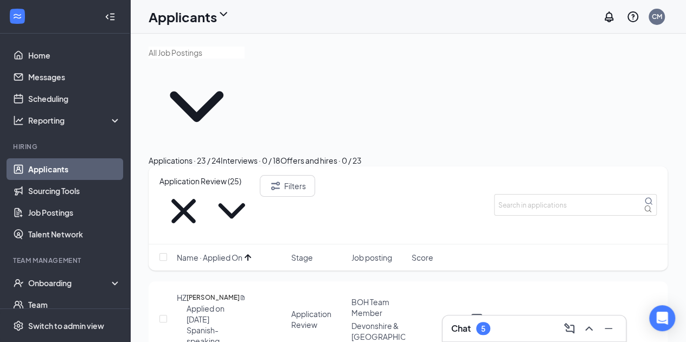
click at [0, 219] on ul "Applicants Sourcing Tools Job Postings Talent Network" at bounding box center [65, 201] width 130 height 87
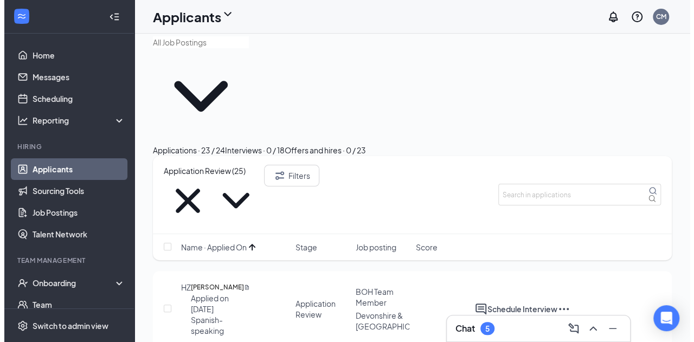
scroll to position [10, 0]
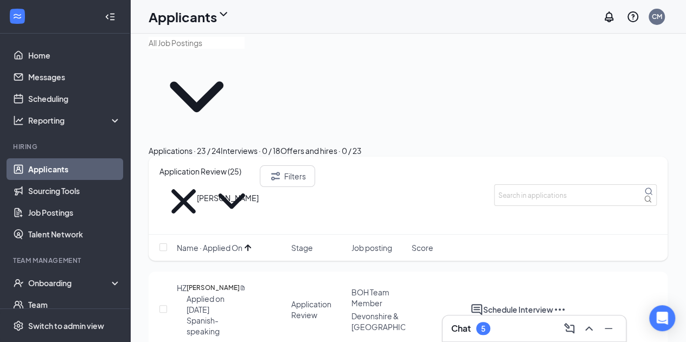
click at [218, 282] on h5 "[PERSON_NAME]" at bounding box center [212, 287] width 53 height 11
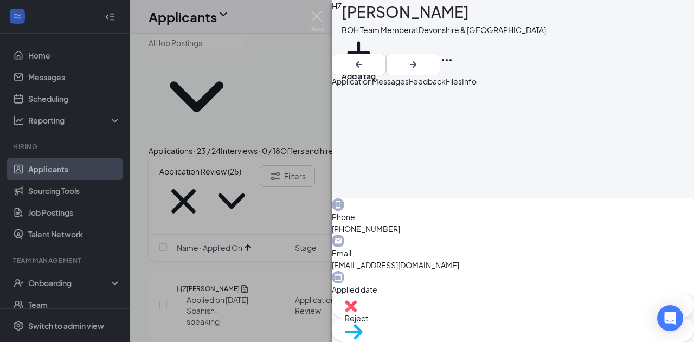
scroll to position [232, 0]
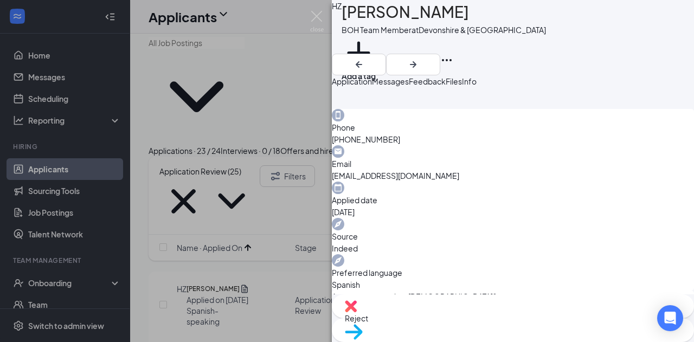
scroll to position [322, 0]
click at [454, 320] on span "Reject" at bounding box center [513, 318] width 336 height 12
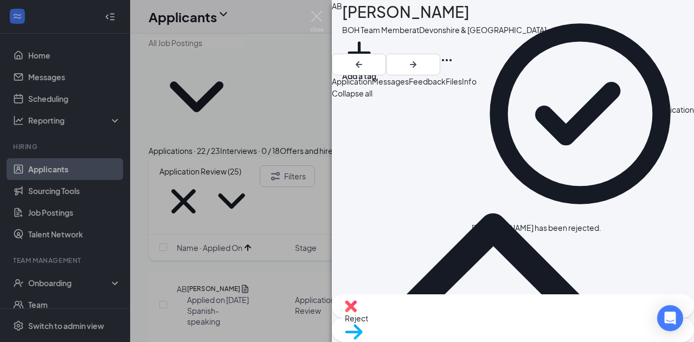
click at [252, 234] on div "AB [PERSON_NAME] BOH Team Member at [GEOGRAPHIC_DATA] & Reseda Add a tag Applic…" at bounding box center [347, 171] width 694 height 342
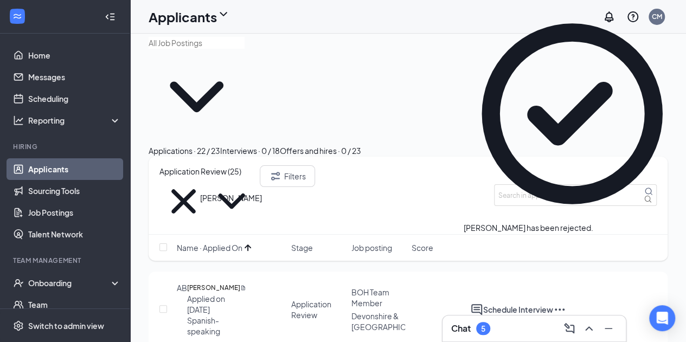
click at [218, 282] on h5 "[PERSON_NAME]" at bounding box center [213, 287] width 53 height 11
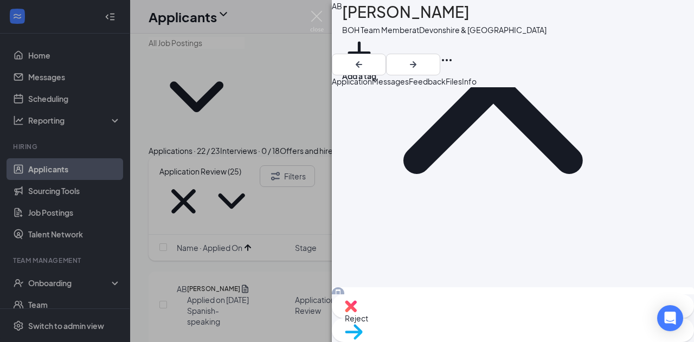
scroll to position [144, 0]
click at [459, 314] on div "Reject" at bounding box center [513, 306] width 362 height 24
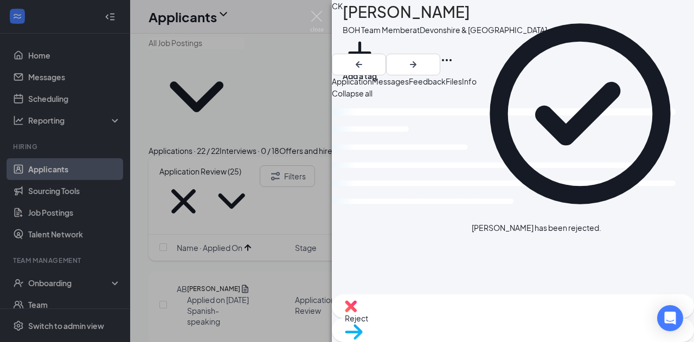
click at [292, 224] on div "CK [PERSON_NAME] BOH Team Member at [GEOGRAPHIC_DATA] & Reseda Add a tag Applic…" at bounding box center [347, 171] width 694 height 342
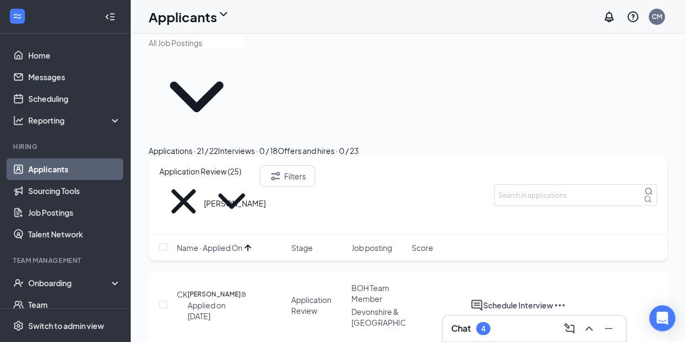
click at [214, 289] on h5 "[PERSON_NAME]" at bounding box center [214, 294] width 53 height 11
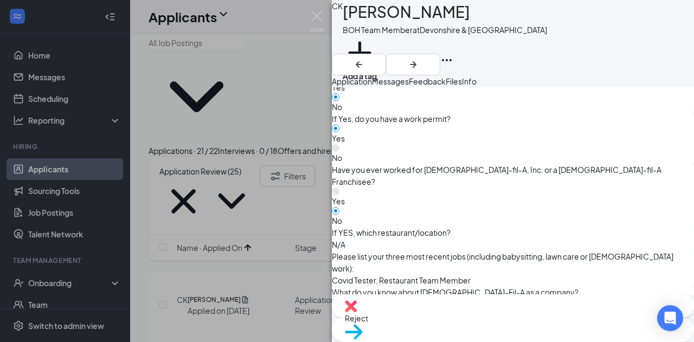
scroll to position [550, 0]
click at [554, 318] on div "Move to stage" at bounding box center [513, 330] width 362 height 24
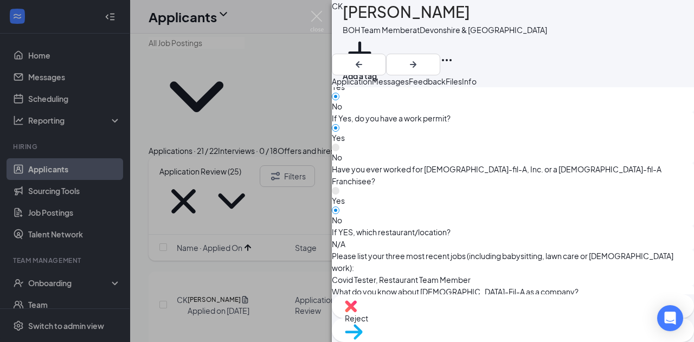
type input "First Interview"
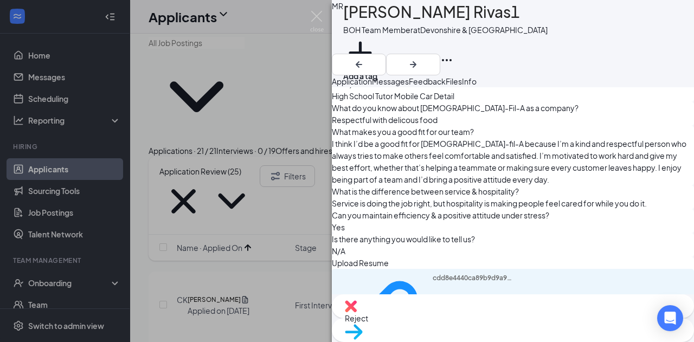
scroll to position [733, 0]
click at [433, 275] on div "cdd8e4440ca89b9d9a93de392cfa9de4.pdf" at bounding box center [473, 322] width 81 height 94
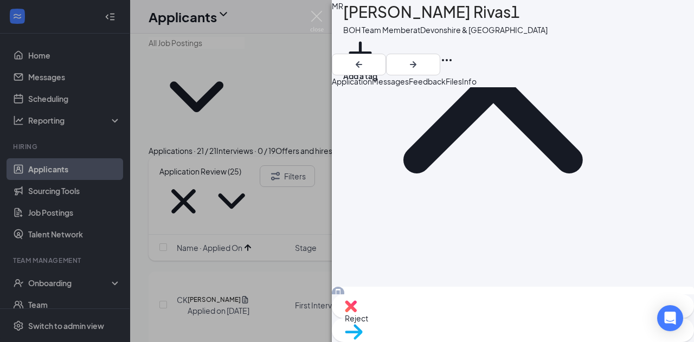
scroll to position [0, 0]
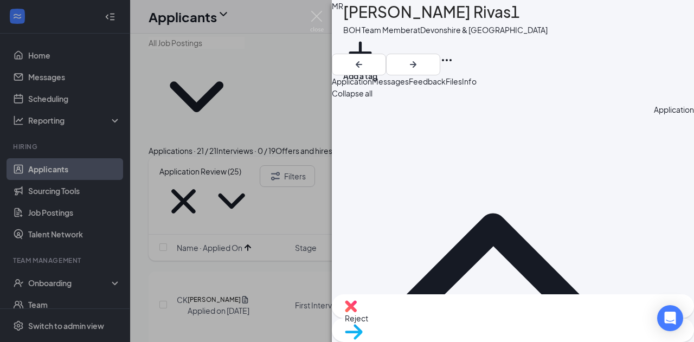
click at [451, 323] on span "Reject" at bounding box center [513, 318] width 336 height 12
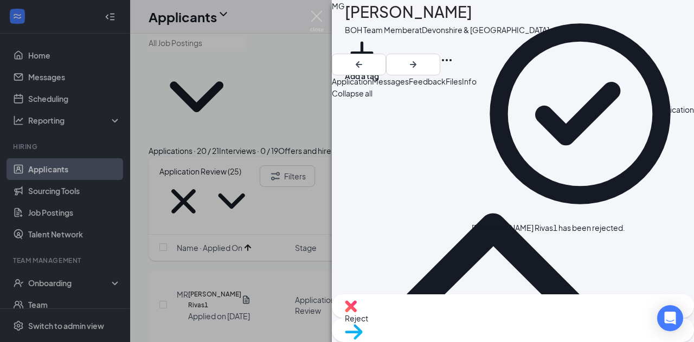
click at [234, 191] on div "MG [PERSON_NAME] BOH Team Member at [GEOGRAPHIC_DATA] & Reseda Add a tag Applic…" at bounding box center [347, 171] width 694 height 342
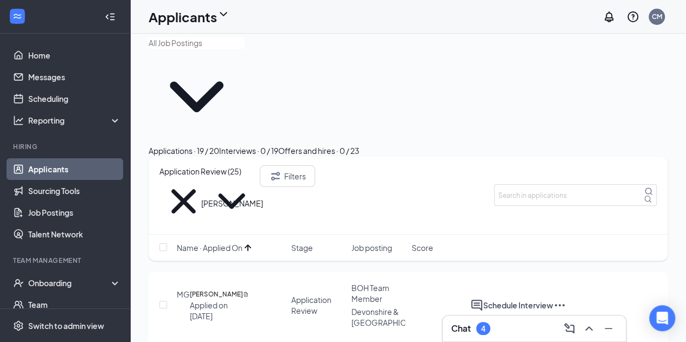
click at [211, 289] on h5 "[PERSON_NAME]" at bounding box center [216, 294] width 53 height 11
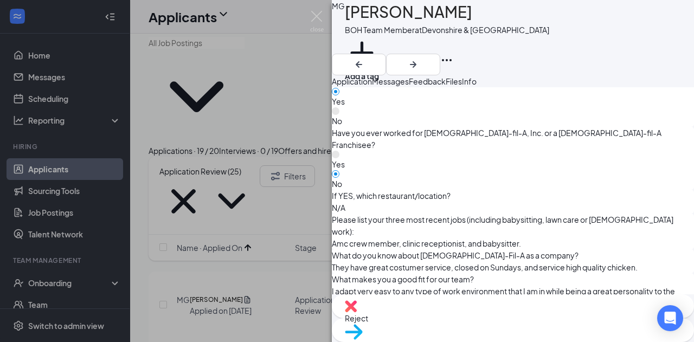
scroll to position [629, 0]
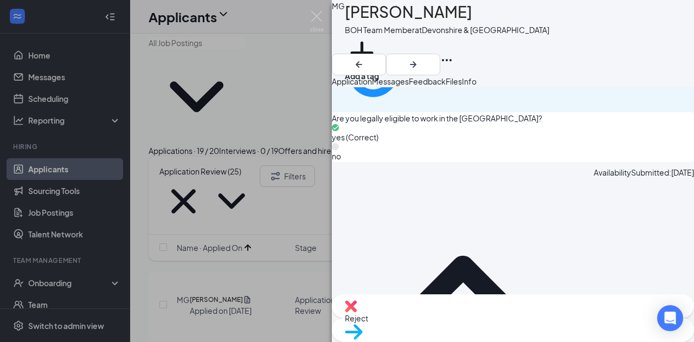
scroll to position [1024, 0]
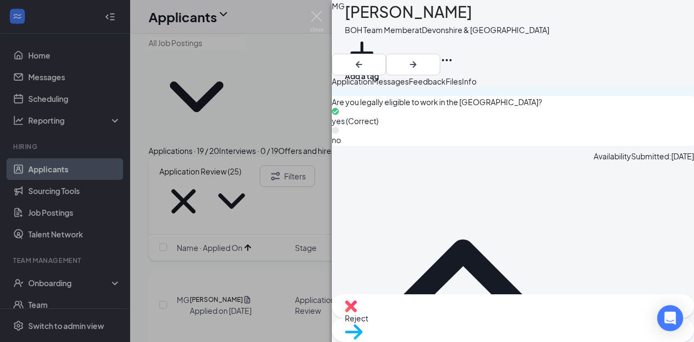
click at [551, 340] on span "Move to stage" at bounding box center [513, 346] width 336 height 12
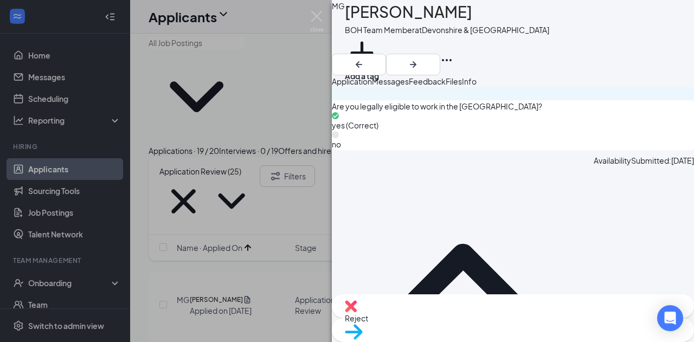
type input "First Interview"
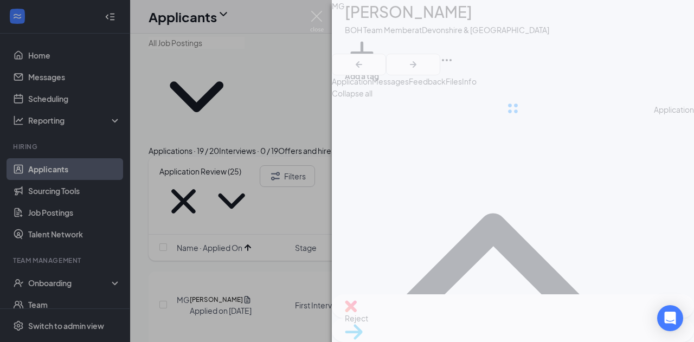
click at [261, 178] on div "MG [PERSON_NAME] BOH Team Member at [GEOGRAPHIC_DATA] & Reseda Add a tag Applic…" at bounding box center [347, 171] width 694 height 342
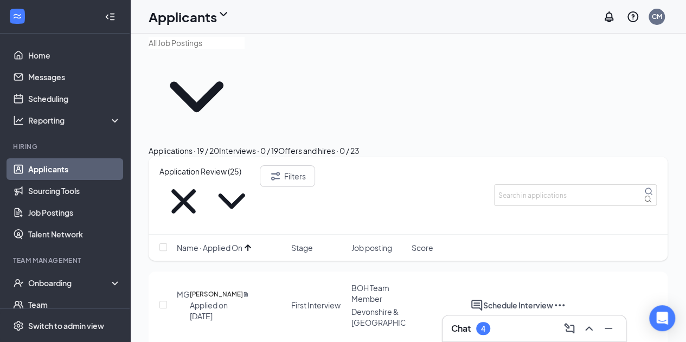
click at [278, 145] on div "Interviews · 0 / 19" at bounding box center [248, 151] width 59 height 12
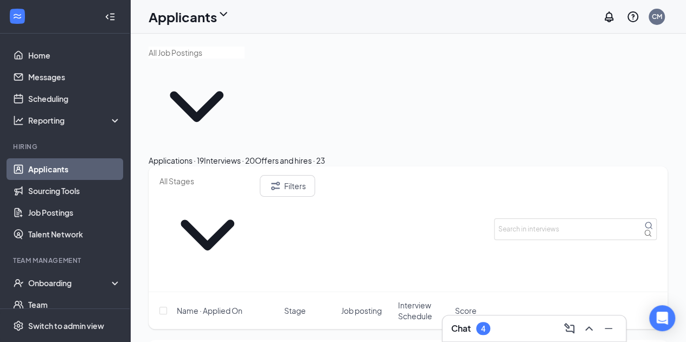
click at [199, 154] on div "Applications · 19 Interviews · 20 Offers and hires · 23" at bounding box center [408, 160] width 519 height 12
click at [195, 154] on button "Applications · 19" at bounding box center [176, 160] width 55 height 12
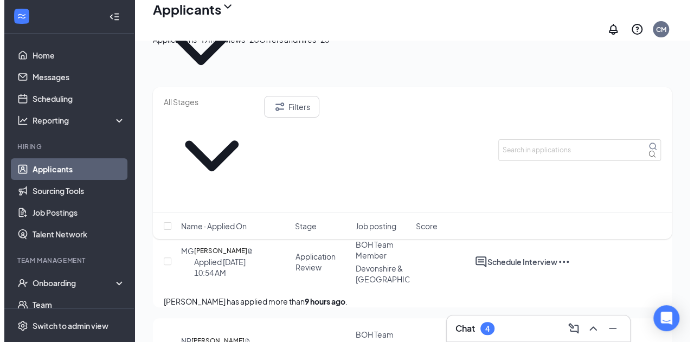
scroll to position [57, 0]
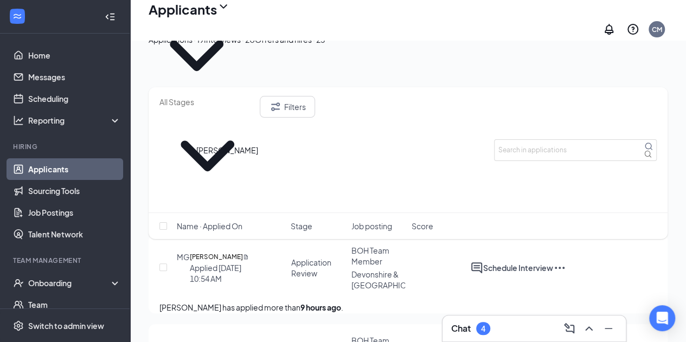
click at [229, 252] on h5 "[PERSON_NAME]" at bounding box center [216, 257] width 53 height 11
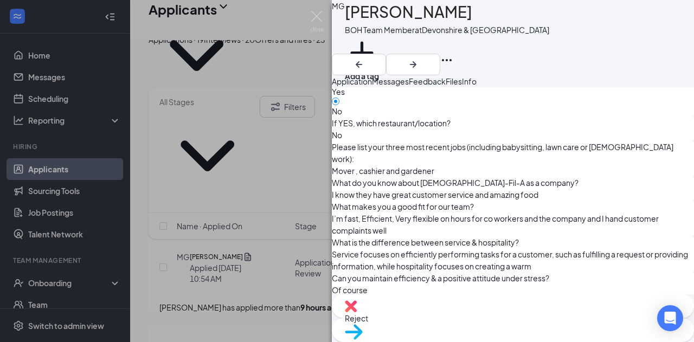
scroll to position [660, 0]
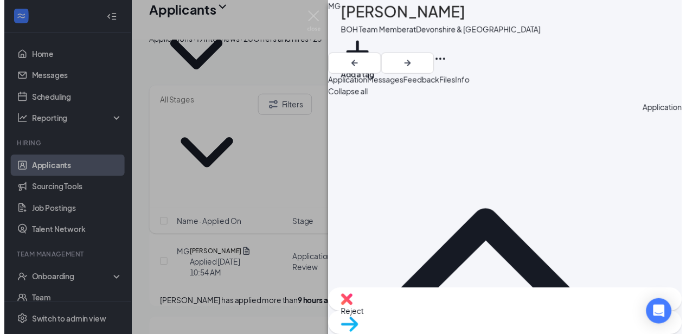
scroll to position [63, 0]
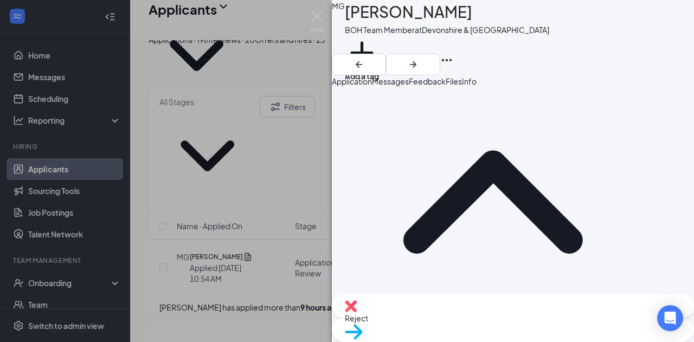
click at [547, 308] on div "Reject Move to stage" at bounding box center [513, 318] width 362 height 48
click at [323, 198] on div "MG [PERSON_NAME] BOH Team Member at [GEOGRAPHIC_DATA] & Reseda Add a tag Applic…" at bounding box center [347, 171] width 694 height 342
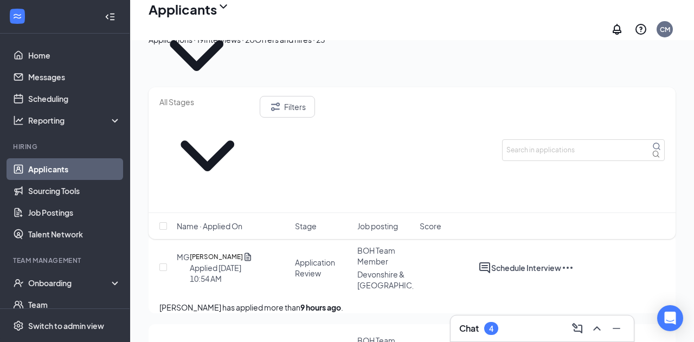
click at [255, 159] on div "Filters Name · Applied On Stage Job posting Score" at bounding box center [412, 168] width 527 height 163
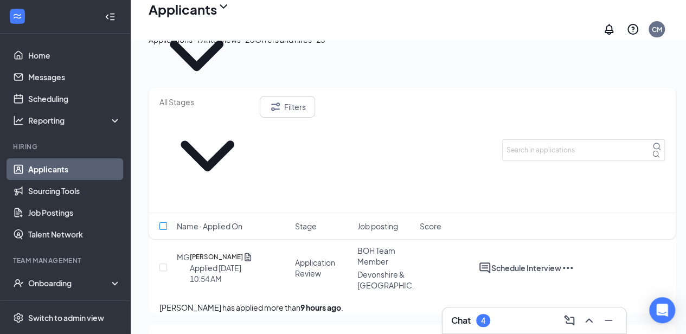
click at [161, 222] on input "checkbox" at bounding box center [163, 226] width 8 height 8
checkbox input "true"
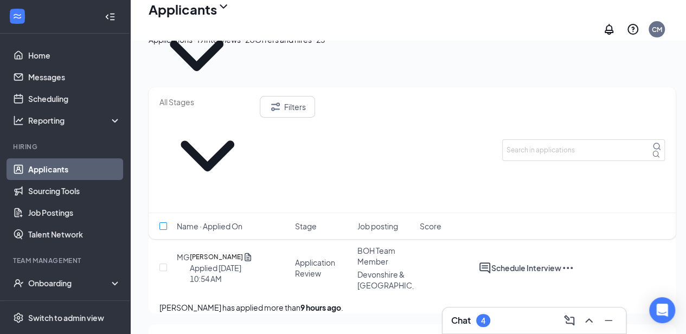
checkbox input "true"
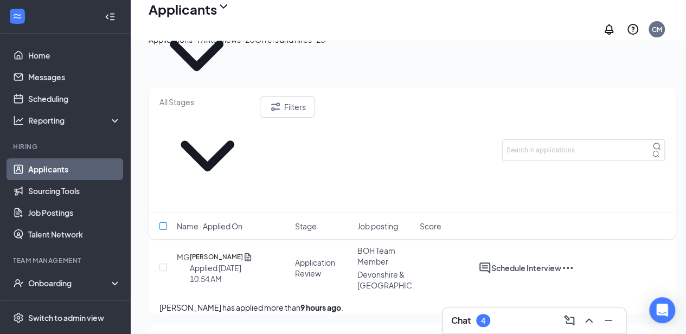
checkbox input "true"
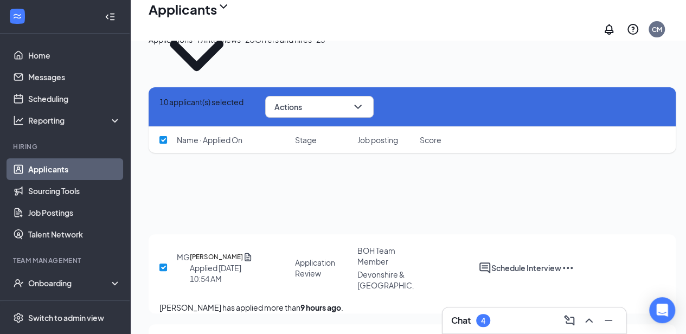
click at [167, 138] on input "checkbox" at bounding box center [163, 140] width 8 height 8
checkbox input "false"
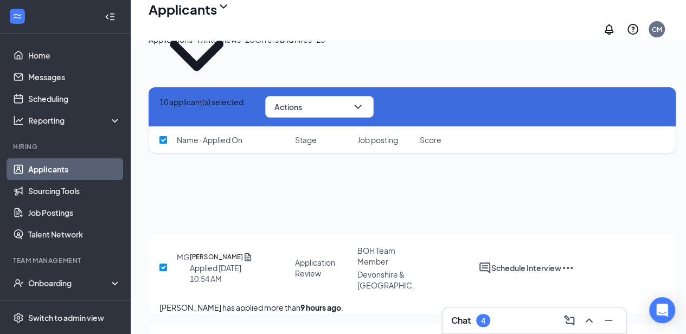
checkbox input "false"
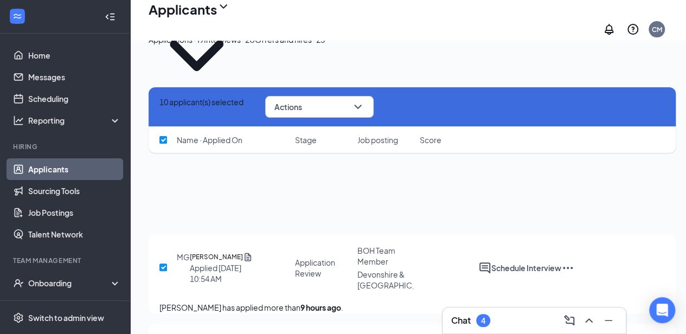
checkbox input "false"
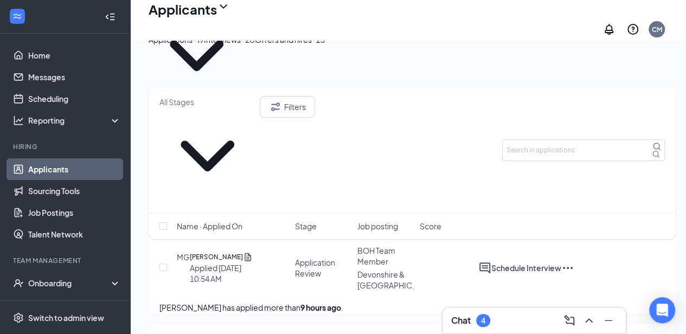
click at [212, 221] on span "Name · Applied On" at bounding box center [210, 226] width 66 height 11
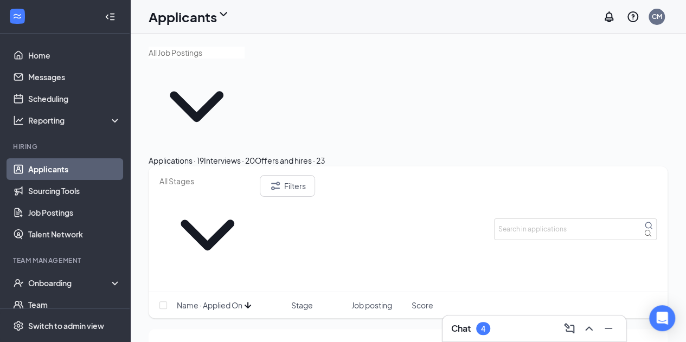
scroll to position [1, 0]
click at [234, 299] on span "Name · Applied On" at bounding box center [210, 304] width 66 height 11
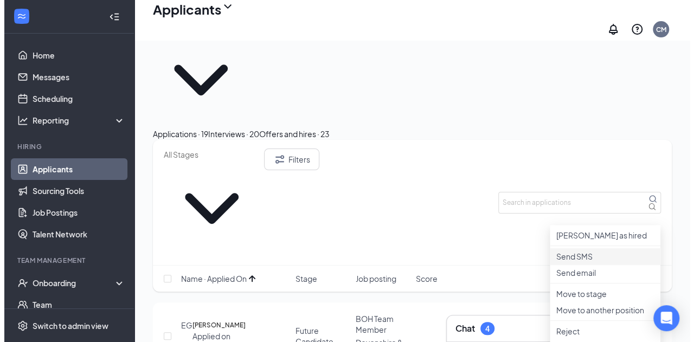
scroll to position [34, 0]
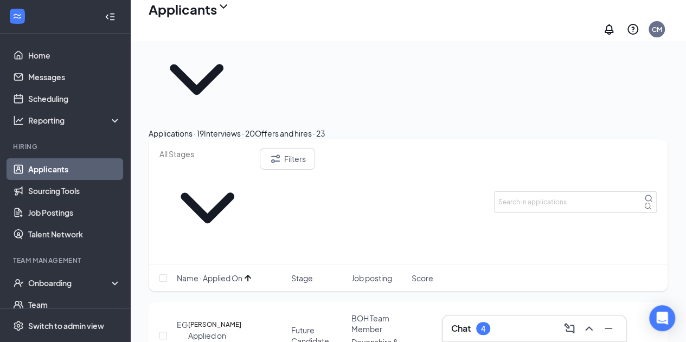
click at [464, 313] on div "EG [PERSON_NAME] Applied on [DATE] Future Candidate BOH Team Member Devonshire …" at bounding box center [407, 341] width 497 height 56
click at [219, 319] on h5 "[PERSON_NAME]" at bounding box center [214, 324] width 53 height 11
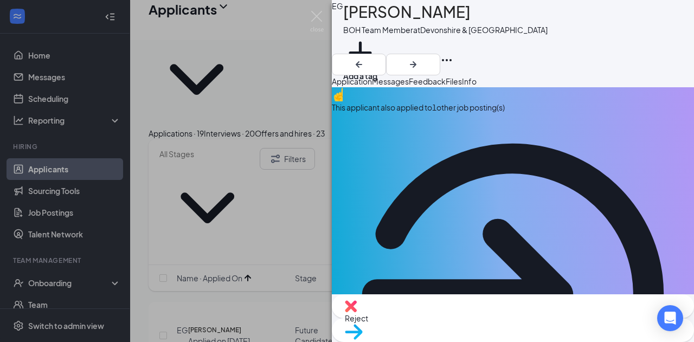
click at [312, 159] on div "EG [PERSON_NAME] BOH Team Member at [GEOGRAPHIC_DATA] & Reseda Add a tag Applic…" at bounding box center [347, 171] width 694 height 342
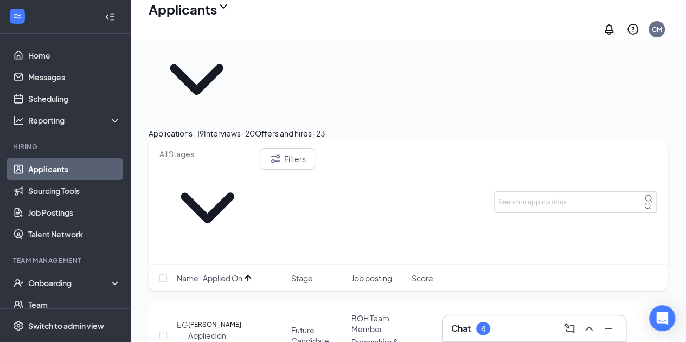
click at [566, 329] on icon "Ellipses" at bounding box center [559, 335] width 13 height 13
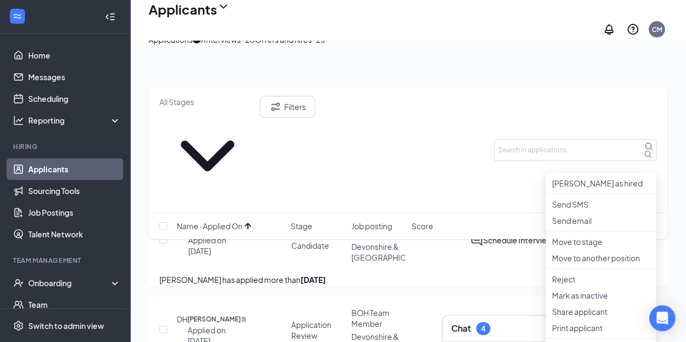
scroll to position [88, 0]
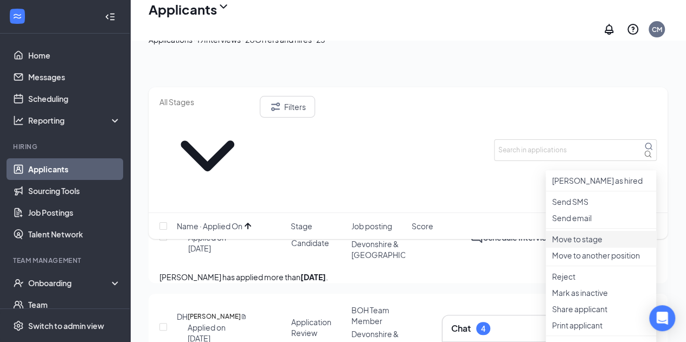
click at [595, 244] on p "Move to stage" at bounding box center [601, 239] width 98 height 11
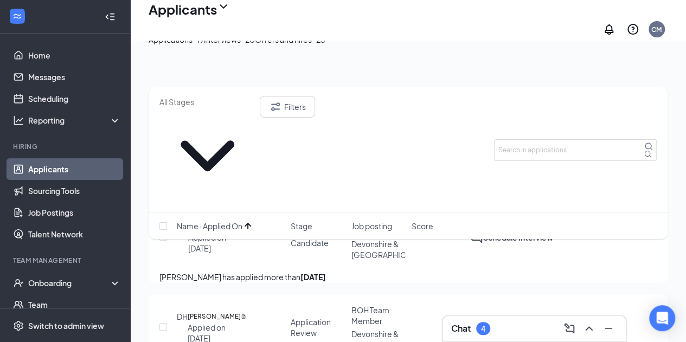
type input "Final Interview"
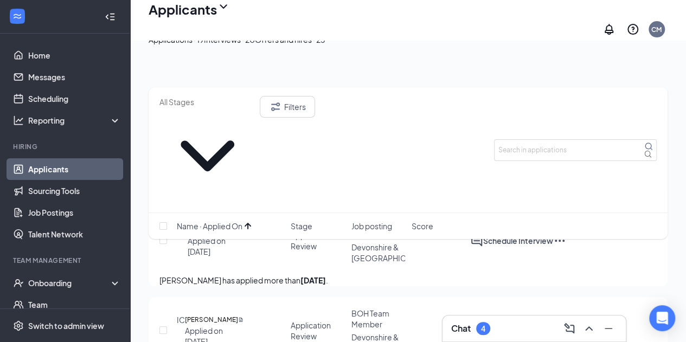
scroll to position [216, 0]
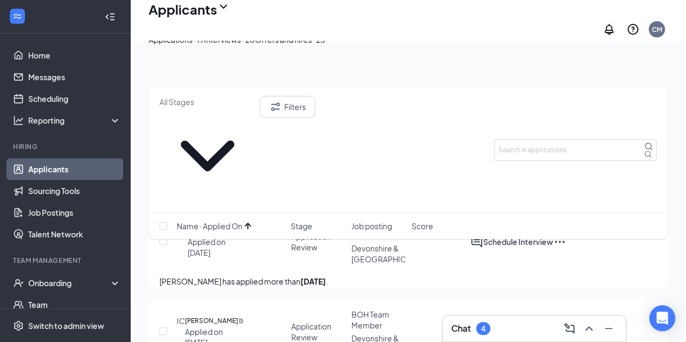
scroll to position [0, 0]
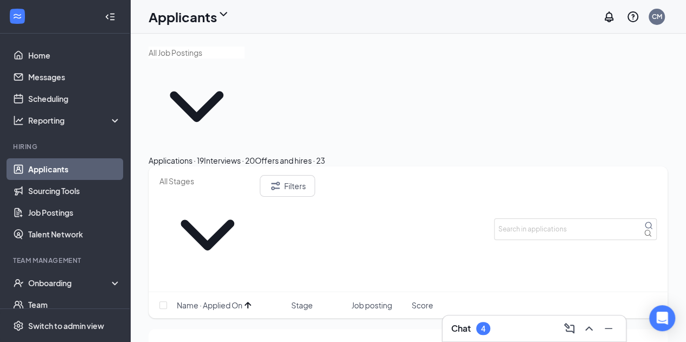
click at [254, 299] on icon "ArrowUp" at bounding box center [247, 305] width 13 height 13
click at [245, 292] on div "Name · Applied On Stage Job posting Score" at bounding box center [408, 305] width 519 height 26
click at [245, 300] on div "Name · Applied On" at bounding box center [231, 305] width 108 height 11
click at [245, 299] on icon "ArrowDown" at bounding box center [247, 305] width 13 height 13
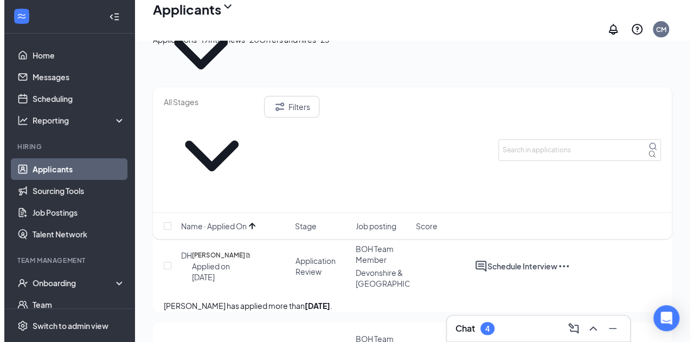
scroll to position [12, 0]
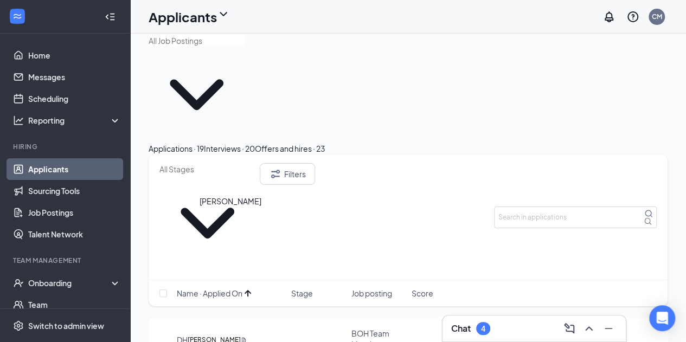
click at [219, 334] on h5 "[PERSON_NAME]" at bounding box center [214, 339] width 53 height 11
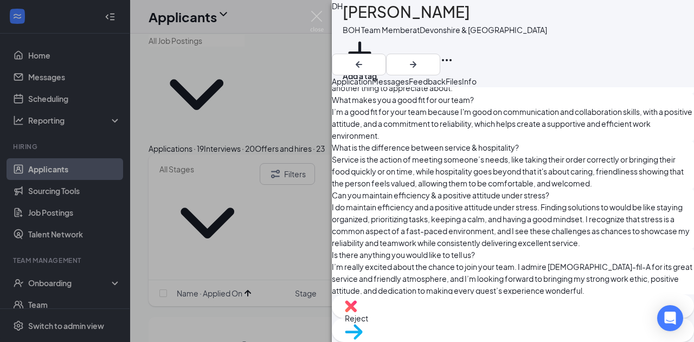
scroll to position [790, 0]
click at [462, 318] on span "Reject" at bounding box center [513, 318] width 336 height 12
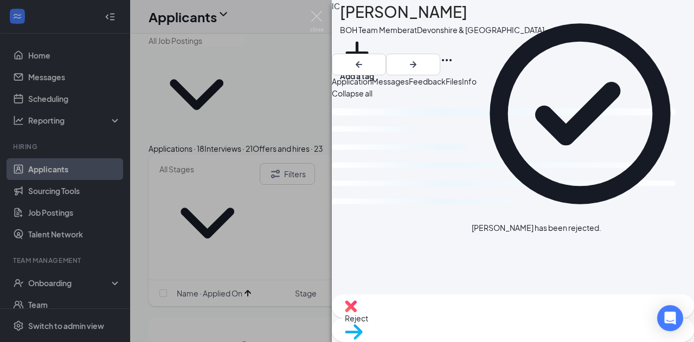
click at [266, 196] on div "IC [PERSON_NAME] BOH Team Member at [GEOGRAPHIC_DATA] & Reseda Add a tag Applic…" at bounding box center [347, 171] width 694 height 342
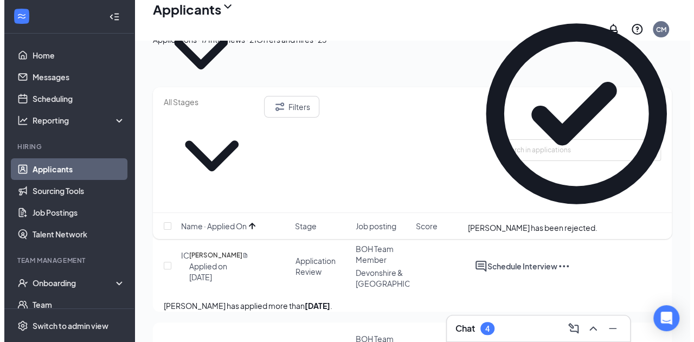
scroll to position [56, 0]
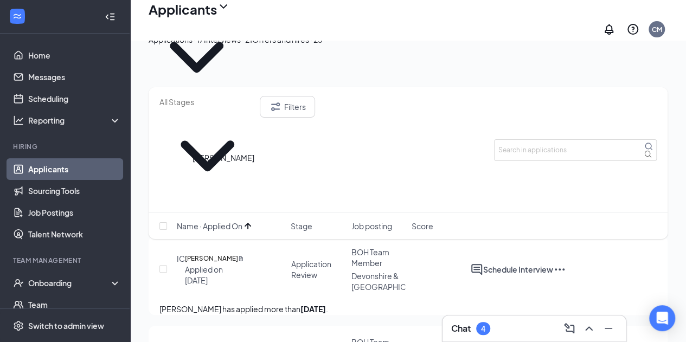
click at [219, 253] on h5 "[PERSON_NAME]" at bounding box center [211, 258] width 53 height 11
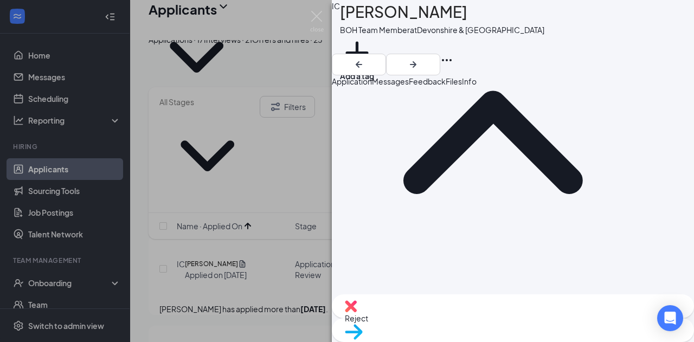
scroll to position [124, 0]
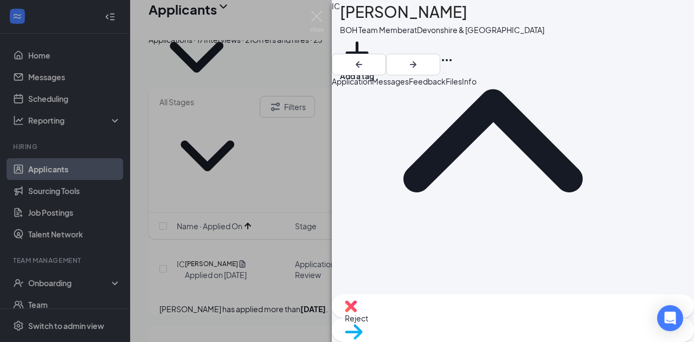
click at [450, 315] on div "Reject" at bounding box center [513, 306] width 362 height 24
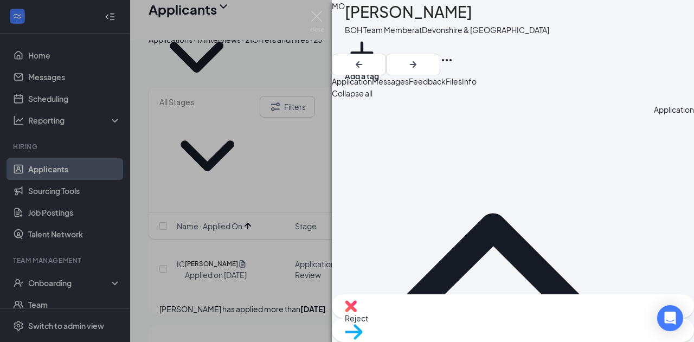
click at [409, 86] on span "Messages" at bounding box center [390, 81] width 37 height 10
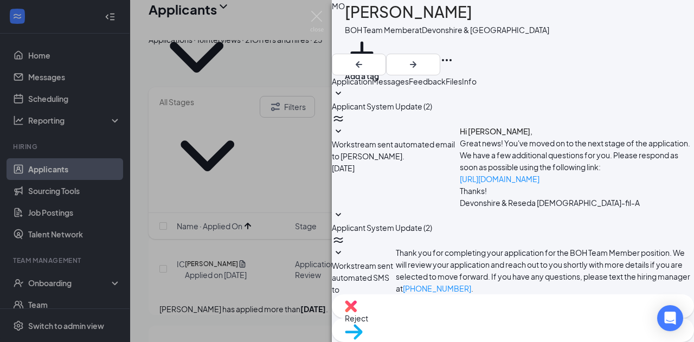
scroll to position [134, 0]
click at [446, 86] on span "Feedback" at bounding box center [427, 81] width 37 height 10
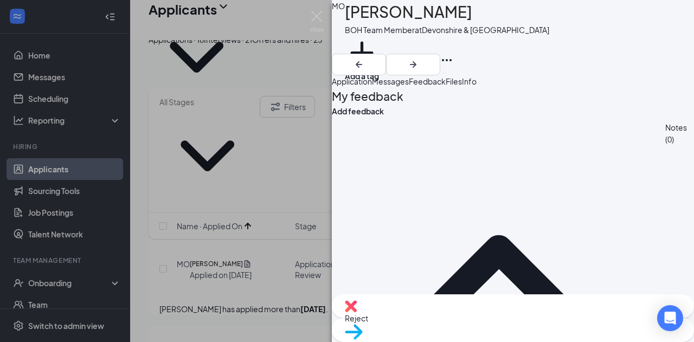
click at [372, 86] on span "Application" at bounding box center [352, 81] width 40 height 10
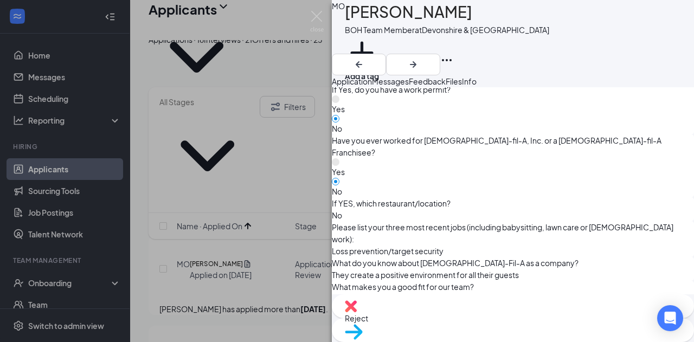
scroll to position [579, 0]
click at [449, 314] on div "Reject" at bounding box center [513, 306] width 362 height 24
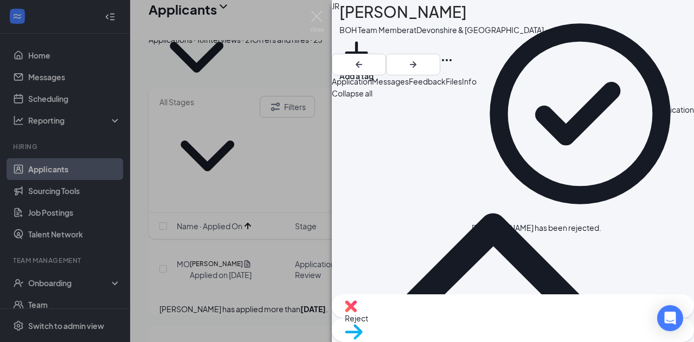
click at [185, 189] on div "JR [PERSON_NAME] BOH Team Member at [GEOGRAPHIC_DATA] & Reseda Add a tag Applic…" at bounding box center [347, 171] width 694 height 342
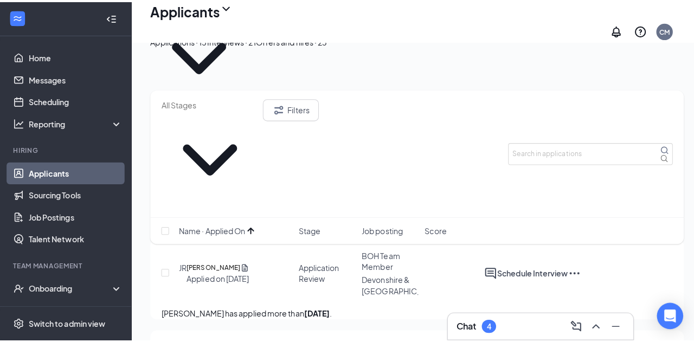
scroll to position [57, 0]
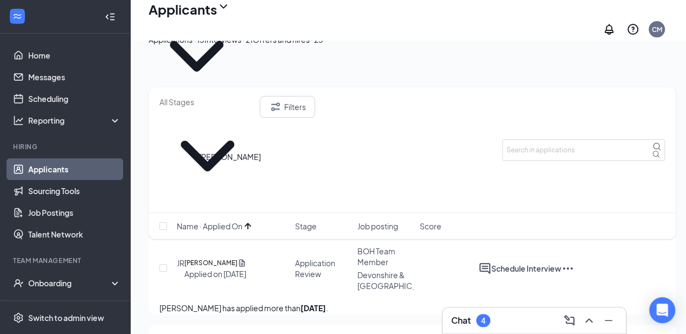
click at [218, 257] on h5 "[PERSON_NAME]" at bounding box center [210, 262] width 53 height 11
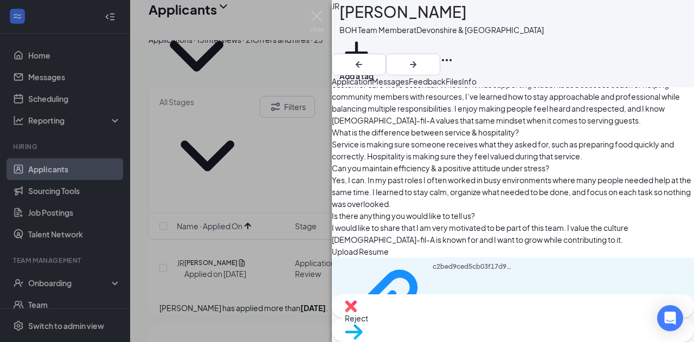
scroll to position [965, 0]
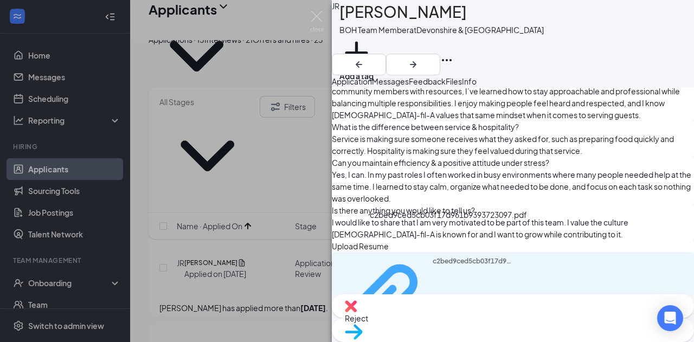
click at [433, 257] on div "c2bed9ced5cb03f17d961b9393723097.pdf" at bounding box center [473, 304] width 81 height 94
click at [545, 340] on span "Move to stage" at bounding box center [513, 346] width 336 height 12
drag, startPoint x: 524, startPoint y: 254, endPoint x: 338, endPoint y: 109, distance: 235.9
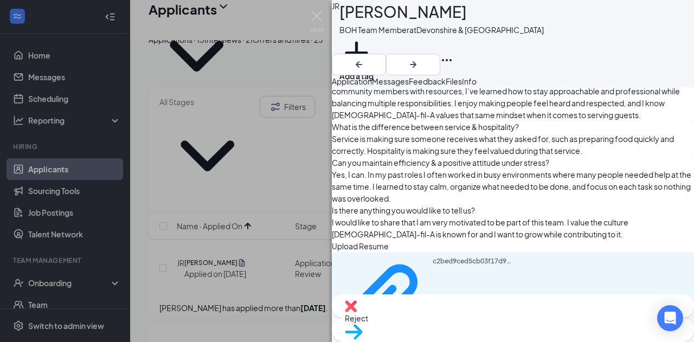
type input "First Interview"
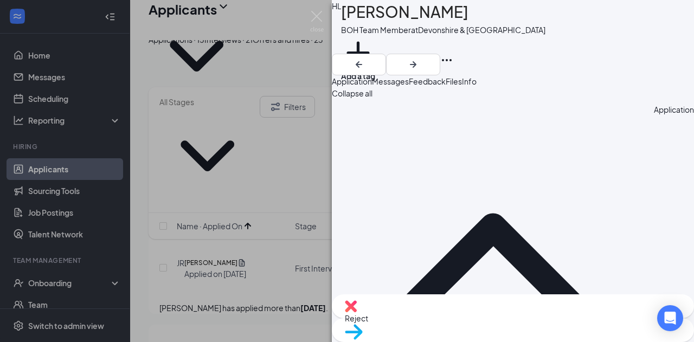
click at [276, 190] on div "HL [PERSON_NAME] BOH Team Member at [GEOGRAPHIC_DATA] & Reseda Add a tag Applic…" at bounding box center [347, 171] width 694 height 342
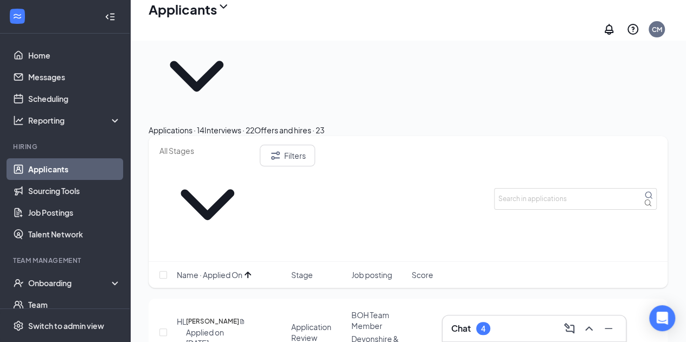
scroll to position [37, 0]
click at [222, 315] on h5 "[PERSON_NAME]" at bounding box center [212, 320] width 53 height 11
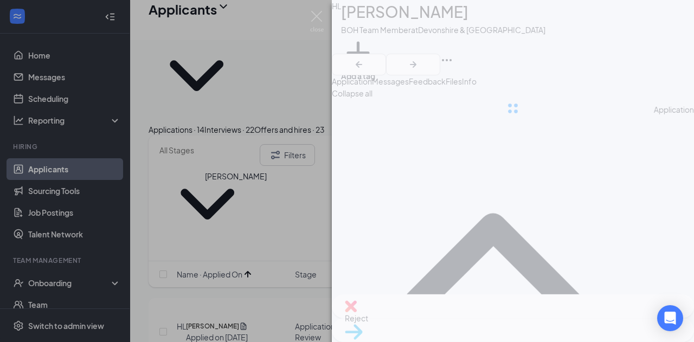
click at [222, 198] on div "HL [PERSON_NAME] BOH Team Member at [GEOGRAPHIC_DATA] & Reseda Add a tag Applic…" at bounding box center [347, 171] width 694 height 342
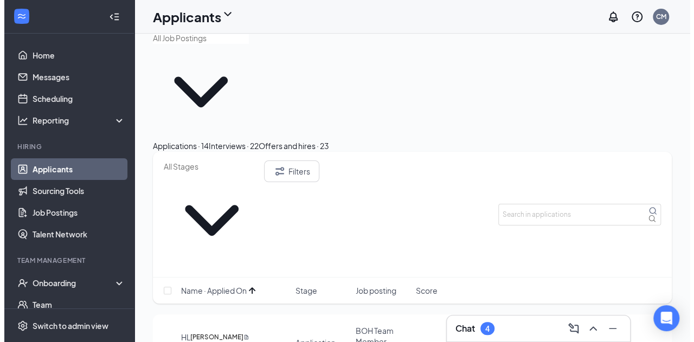
scroll to position [15, 0]
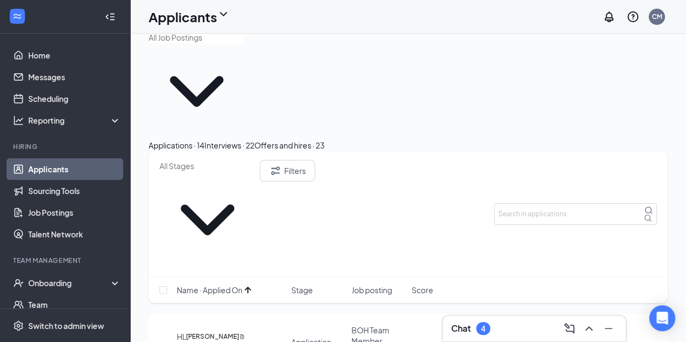
click at [231, 331] on h5 "[PERSON_NAME]" at bounding box center [212, 336] width 53 height 11
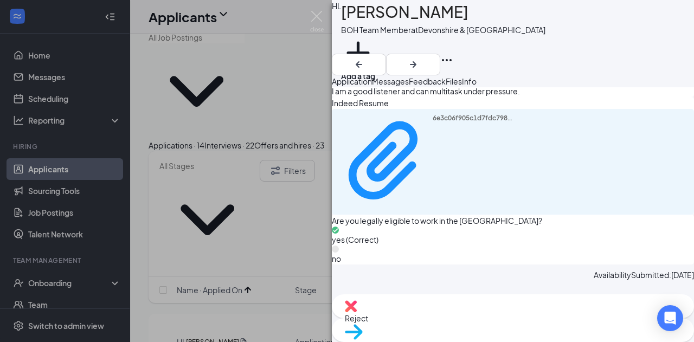
scroll to position [1001, 0]
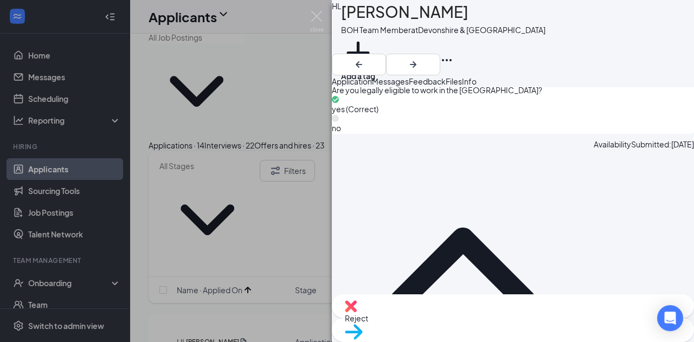
click at [357, 312] on img at bounding box center [351, 306] width 12 height 12
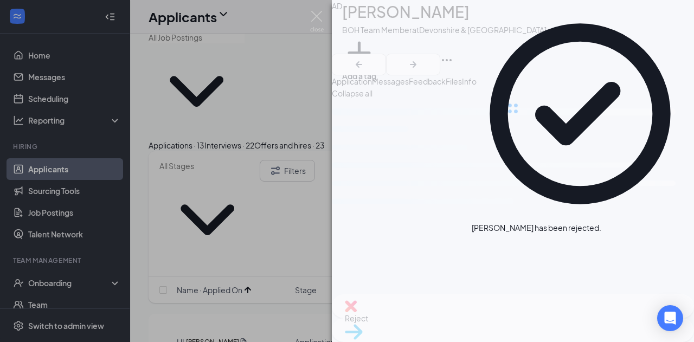
click at [268, 264] on div "AD [PERSON_NAME] BOH Team Member at [GEOGRAPHIC_DATA] & Reseda Add a tag Applic…" at bounding box center [347, 171] width 694 height 342
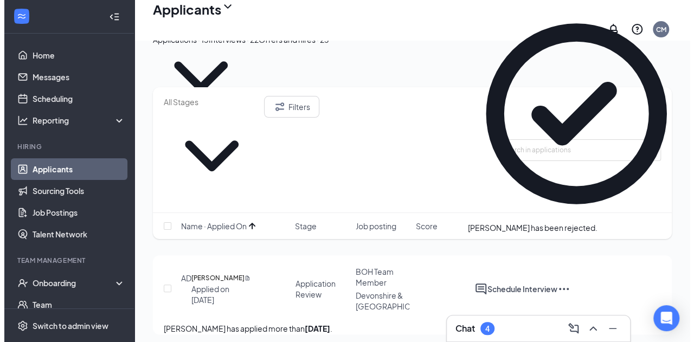
scroll to position [35, 0]
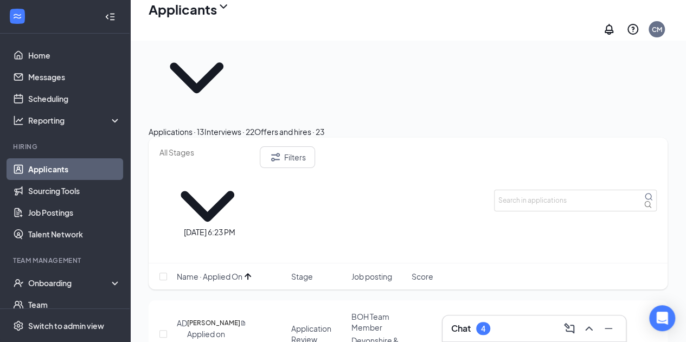
click at [209, 328] on div "Applied on [DATE]" at bounding box center [216, 339] width 59 height 22
click at [216, 318] on h5 "[PERSON_NAME]" at bounding box center [213, 323] width 53 height 11
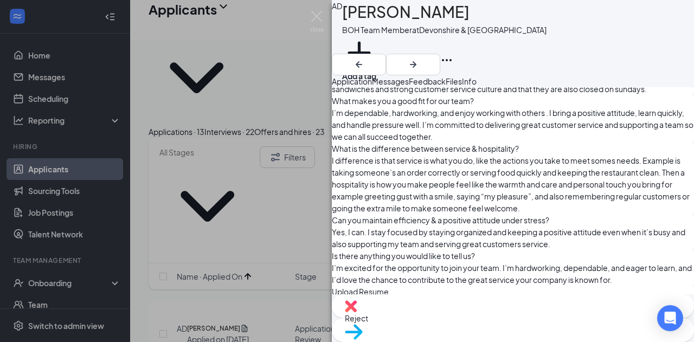
scroll to position [781, 0]
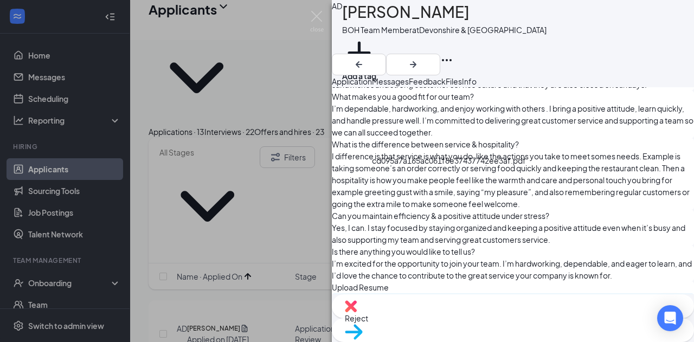
click at [448, 298] on div "cd095a7a165ac061f8e37437742ee3af.pdf" at bounding box center [426, 346] width 176 height 96
click at [363, 324] on img at bounding box center [354, 332] width 18 height 16
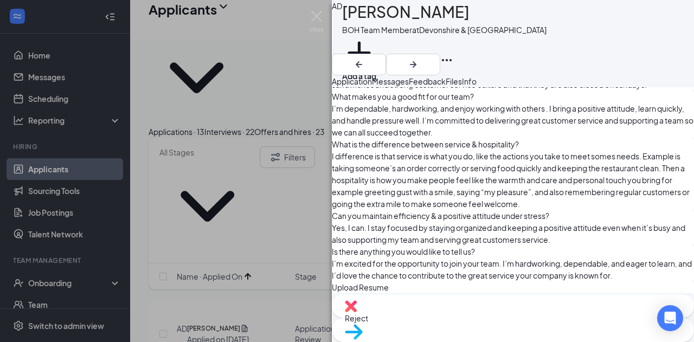
type input "First Interview"
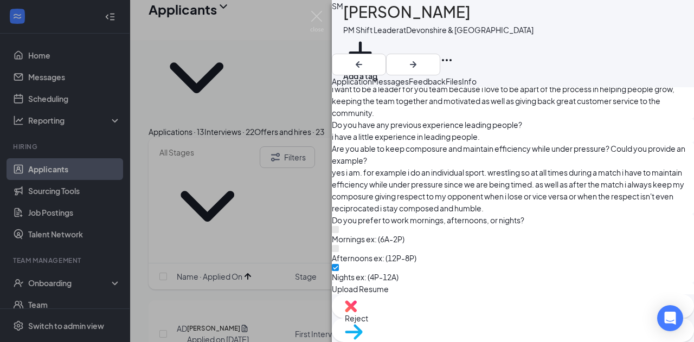
scroll to position [663, 0]
click at [448, 318] on div "Reject" at bounding box center [513, 306] width 362 height 24
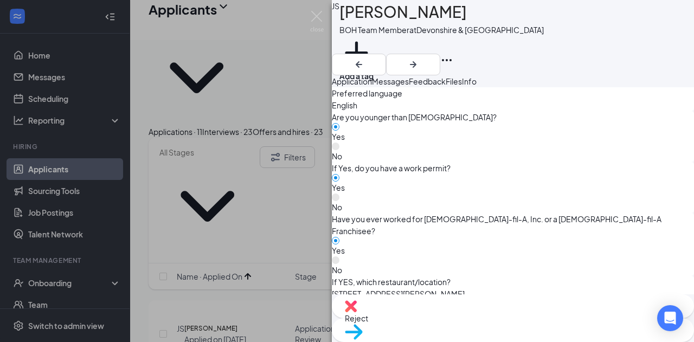
scroll to position [500, 0]
click at [546, 329] on div "Move to stage" at bounding box center [513, 330] width 362 height 24
type input "First Interview"
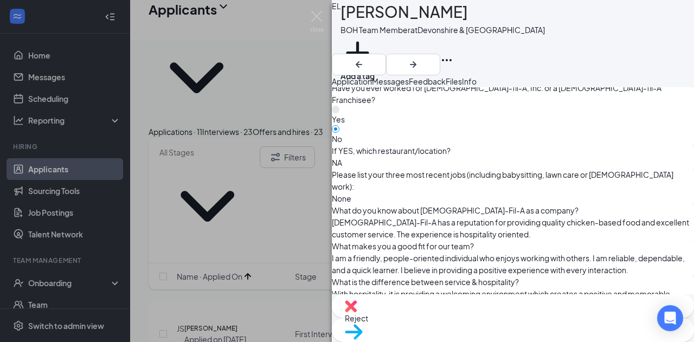
scroll to position [633, 0]
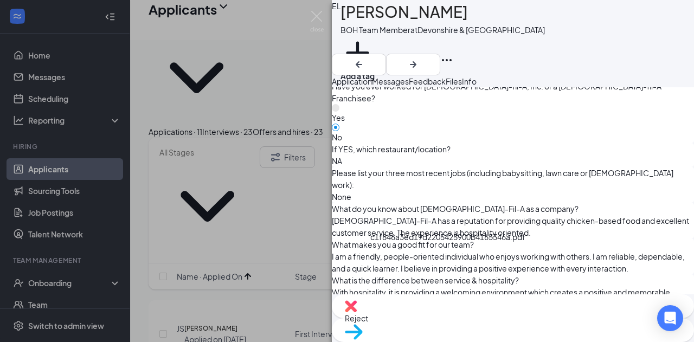
click at [445, 318] on div "Reject" at bounding box center [513, 306] width 362 height 24
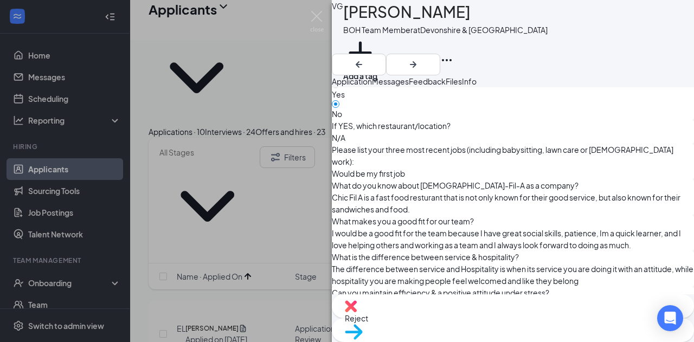
scroll to position [750, 0]
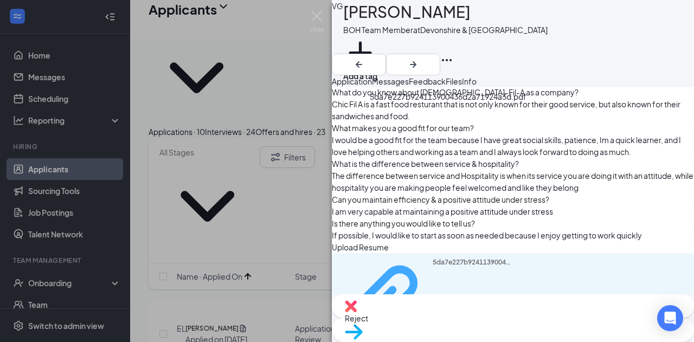
click at [446, 258] on div "5da7e227b924113900436d2a71924a3d.pdf" at bounding box center [473, 305] width 81 height 94
click at [461, 317] on span "Reject" at bounding box center [513, 318] width 336 height 12
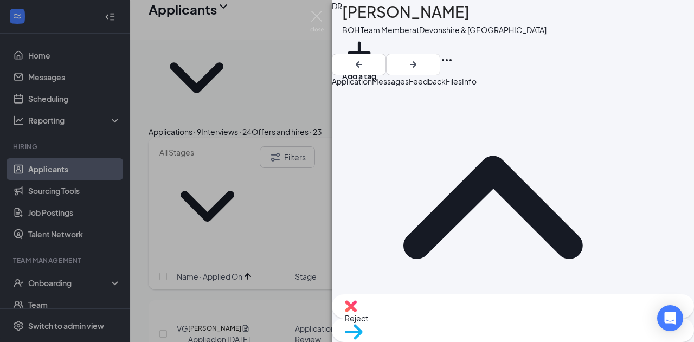
scroll to position [59, 0]
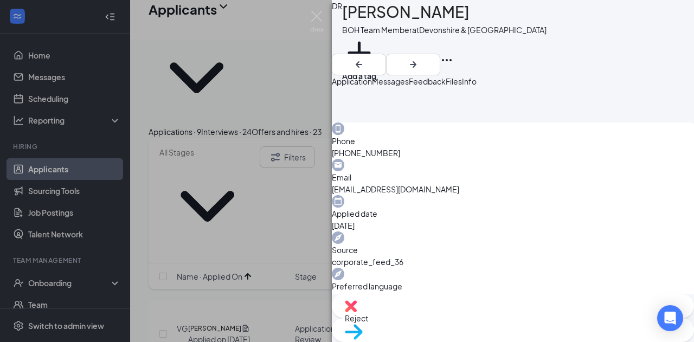
scroll to position [349, 0]
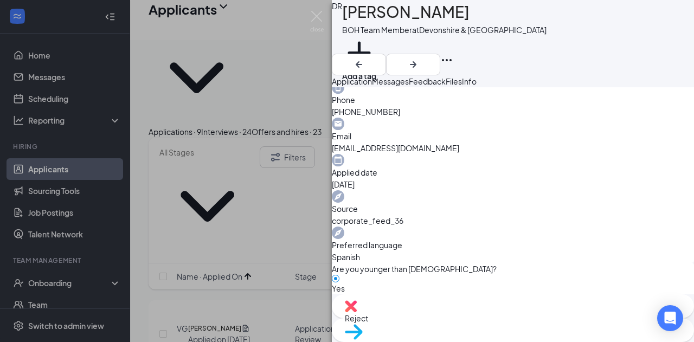
drag, startPoint x: 459, startPoint y: 327, endPoint x: 431, endPoint y: 311, distance: 31.8
click at [431, 311] on div "Reject" at bounding box center [513, 306] width 362 height 24
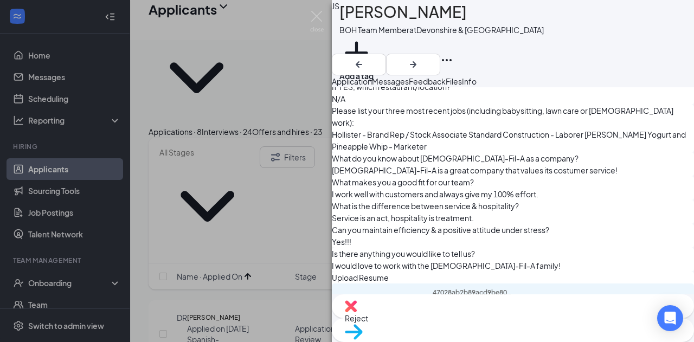
scroll to position [697, 0]
click at [435, 287] on div "47028ab2b89acd9be8007b90bd783066.pdf" at bounding box center [473, 334] width 81 height 94
click at [453, 316] on span "Reject" at bounding box center [513, 318] width 336 height 12
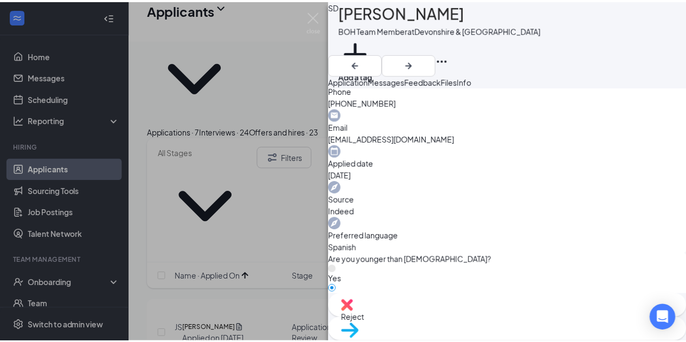
scroll to position [358, 0]
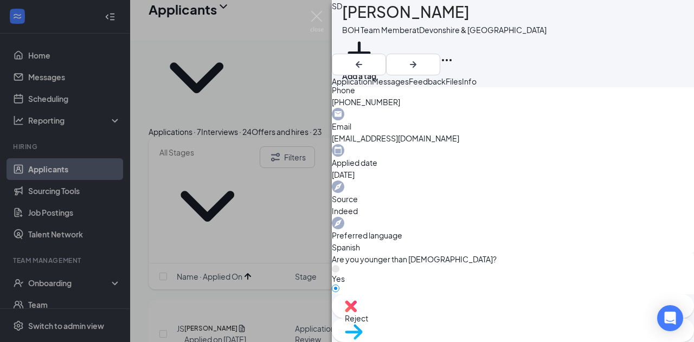
click at [217, 179] on div "SD [PERSON_NAME] BOH Team Member at [GEOGRAPHIC_DATA] & Reseda Add a tag Applic…" at bounding box center [347, 171] width 694 height 342
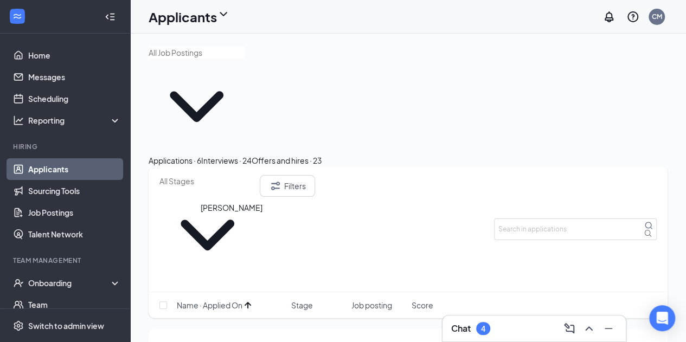
click at [221, 340] on h5 "[PERSON_NAME]" at bounding box center [213, 345] width 53 height 11
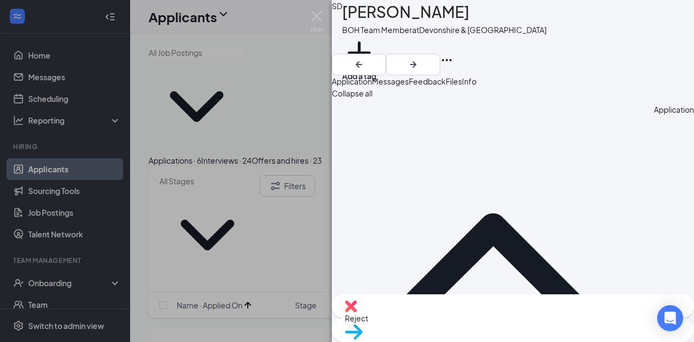
click at [217, 169] on div "SD [PERSON_NAME] BOH Team Member at [GEOGRAPHIC_DATA] & Reseda Add a tag Applic…" at bounding box center [347, 171] width 694 height 342
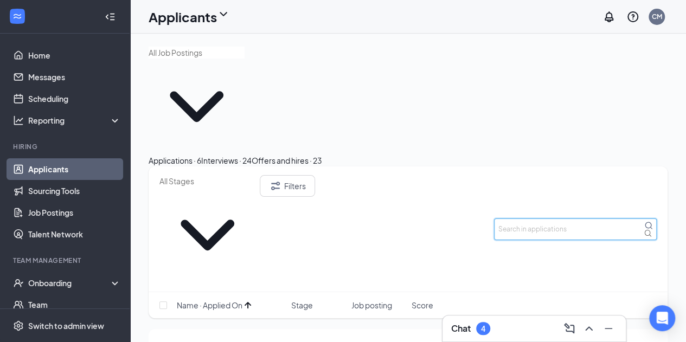
click at [529, 218] on input "text" at bounding box center [575, 229] width 163 height 22
type input "a"
click at [237, 340] on h5 "[PERSON_NAME]" at bounding box center [213, 345] width 53 height 11
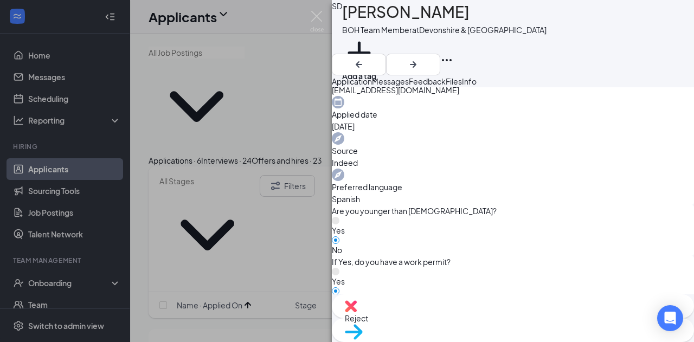
scroll to position [491, 0]
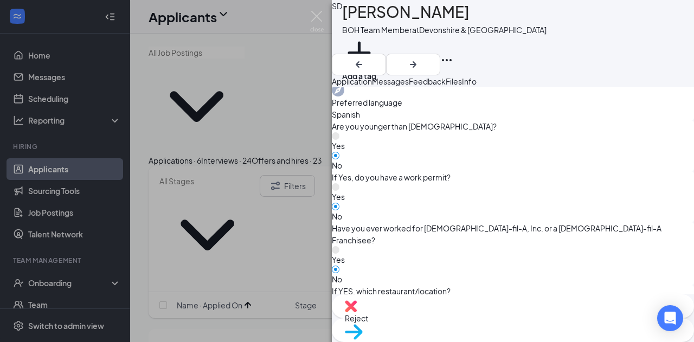
click at [436, 318] on div "Reject" at bounding box center [513, 306] width 362 height 24
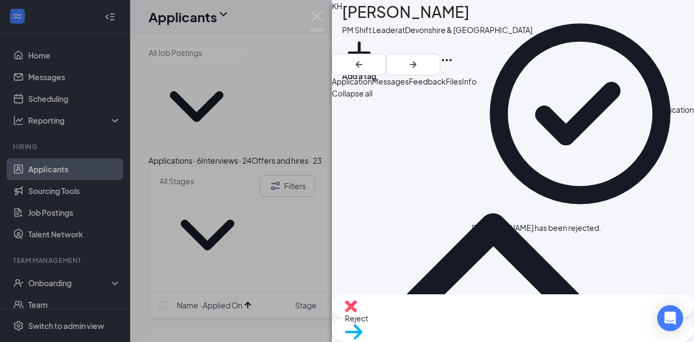
click at [261, 186] on div "KH [PERSON_NAME] PM Shift Leader at [GEOGRAPHIC_DATA] & Reseda Add a tag Applic…" at bounding box center [347, 171] width 694 height 342
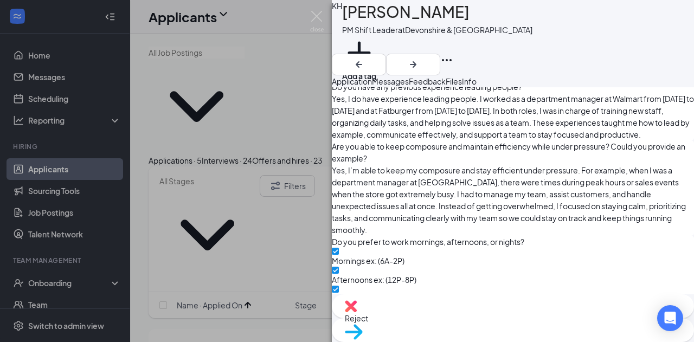
scroll to position [725, 0]
click at [459, 318] on span "Reject" at bounding box center [513, 318] width 336 height 12
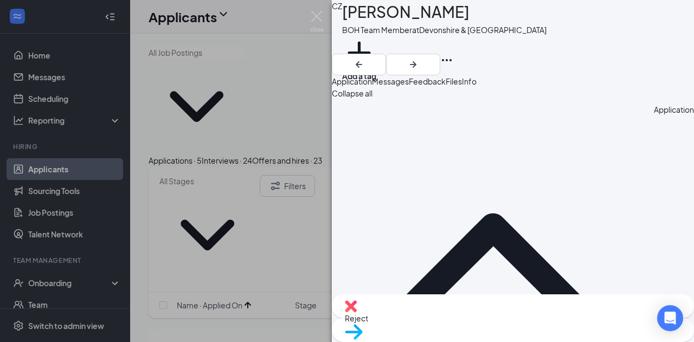
click at [442, 318] on div "Reject" at bounding box center [513, 306] width 362 height 24
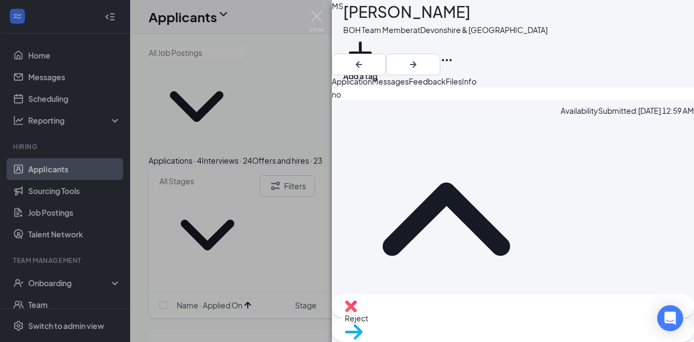
scroll to position [930, 0]
click at [450, 318] on span "Reject" at bounding box center [513, 318] width 336 height 12
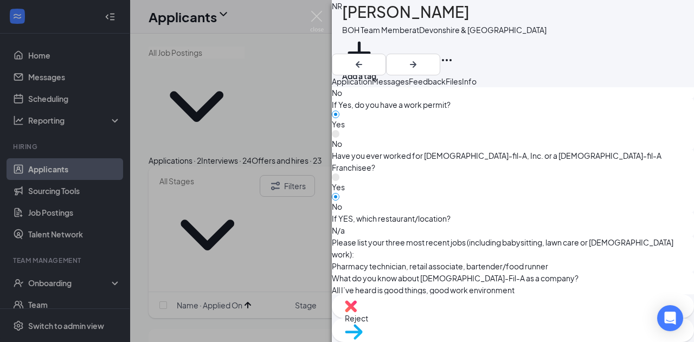
scroll to position [572, 0]
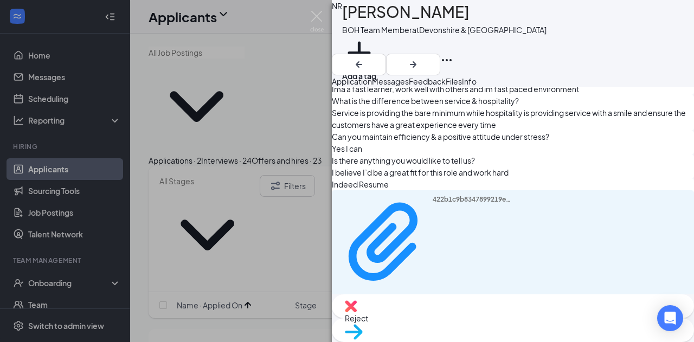
scroll to position [989, 0]
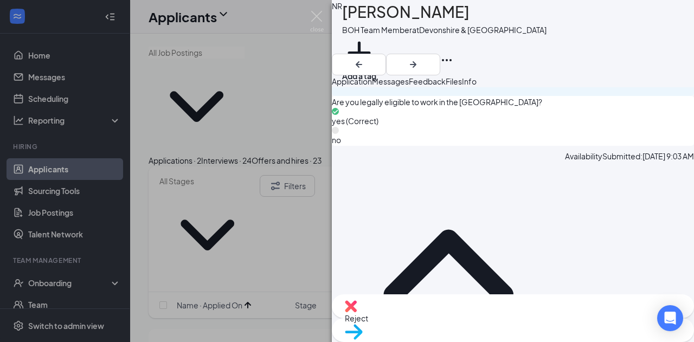
click at [452, 324] on span "Reject" at bounding box center [513, 318] width 336 height 12
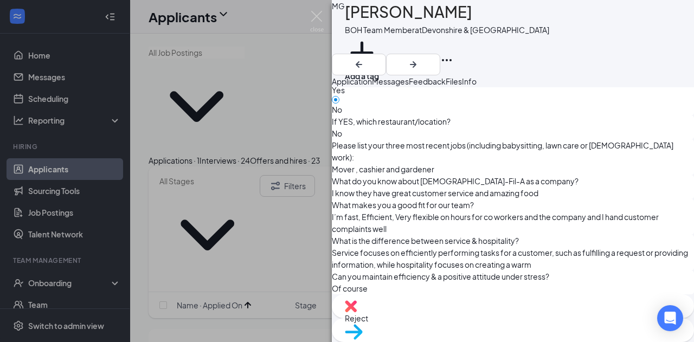
scroll to position [661, 0]
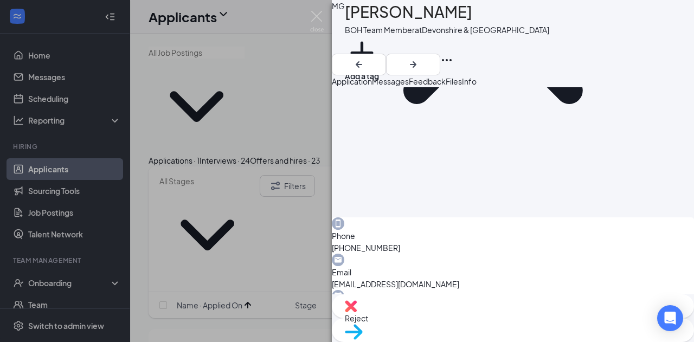
scroll to position [0, 0]
